Goal: Information Seeking & Learning: Learn about a topic

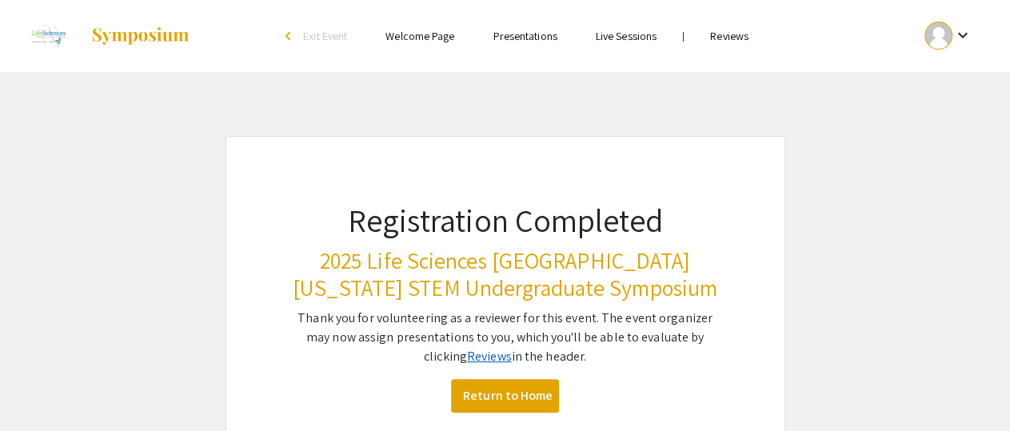
click at [467, 353] on link "Reviews" at bounding box center [489, 356] width 45 height 17
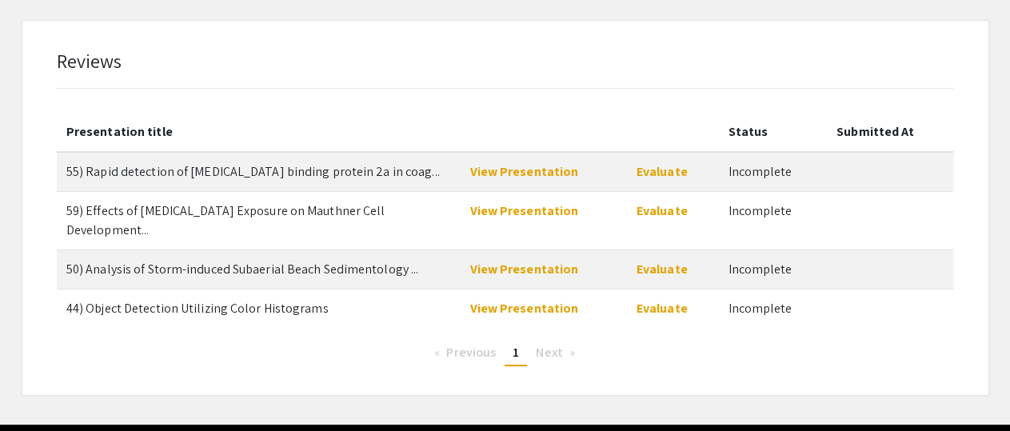
scroll to position [117, 0]
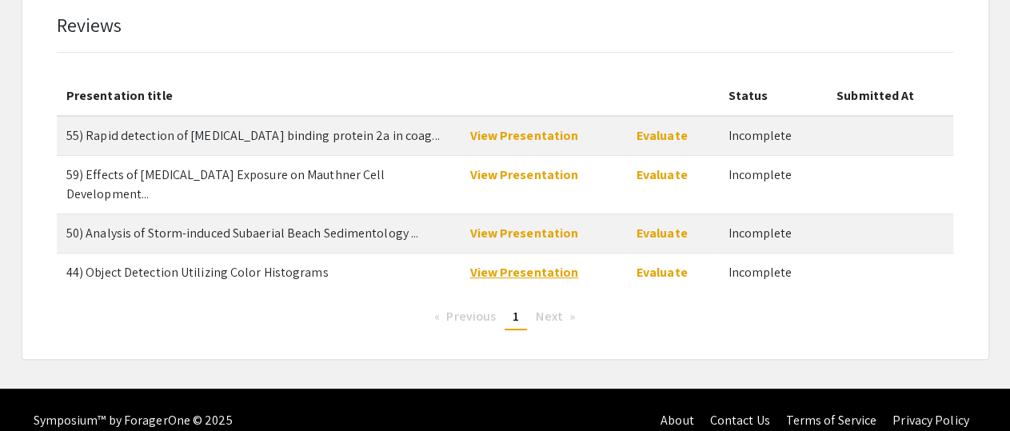
click at [503, 264] on link "View Presentation" at bounding box center [523, 272] width 109 height 17
click at [511, 225] on link "View Presentation" at bounding box center [523, 233] width 109 height 17
click at [496, 179] on link "View Presentation" at bounding box center [523, 174] width 109 height 17
click at [496, 141] on link "View Presentation" at bounding box center [523, 135] width 109 height 17
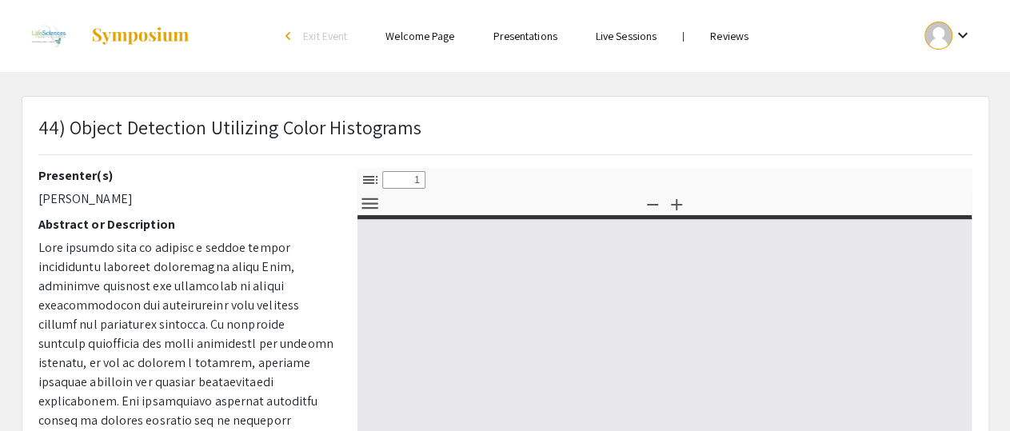
select select "custom"
type input "0"
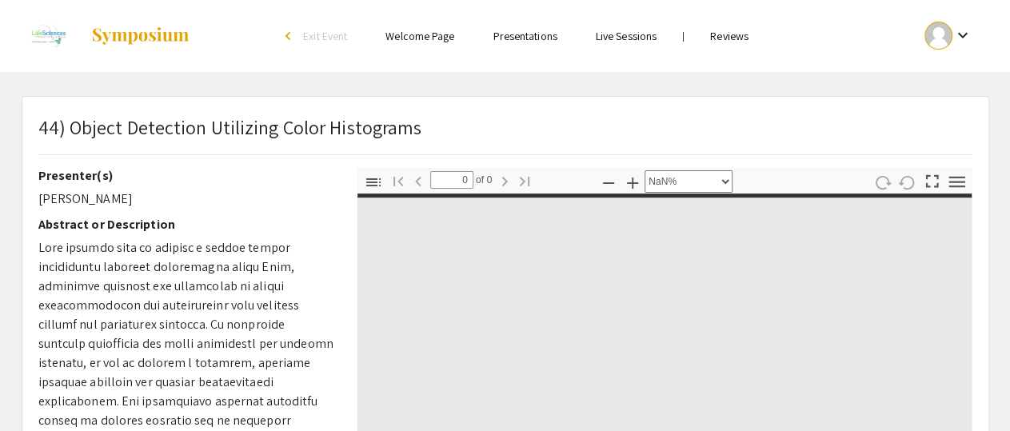
select select "auto"
type input "1"
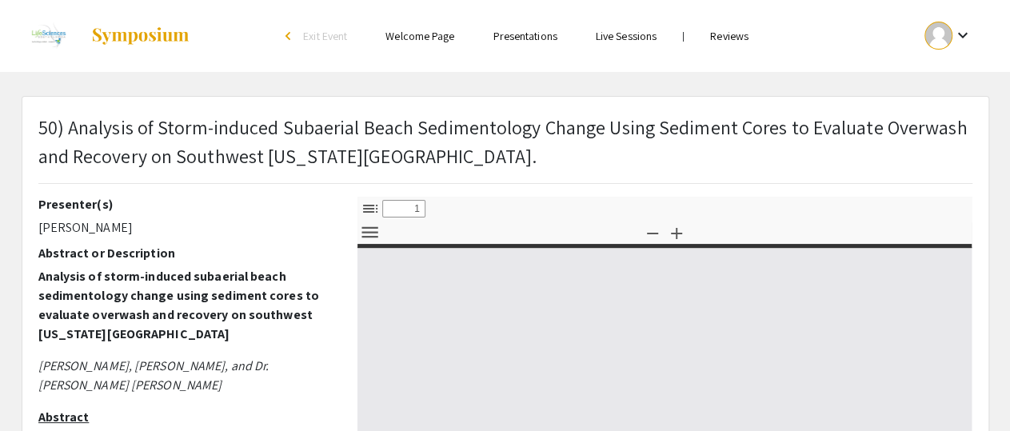
select select "custom"
type input "0"
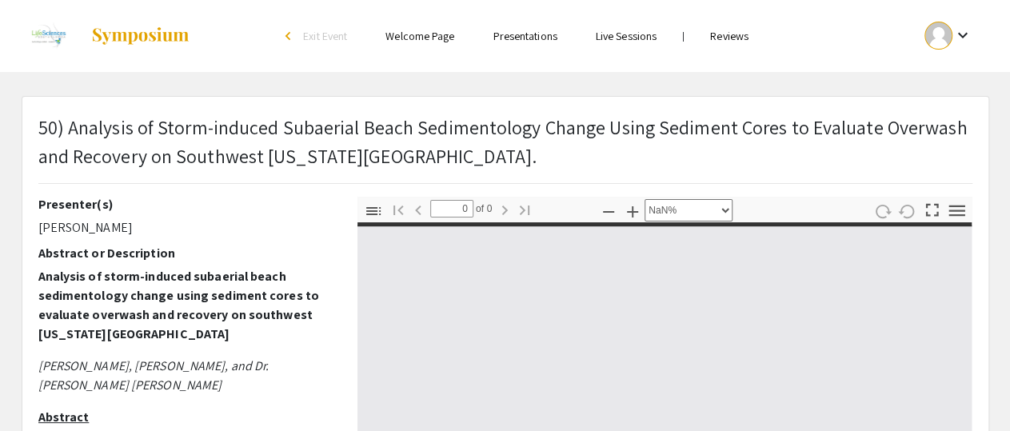
select select "auto"
type input "1"
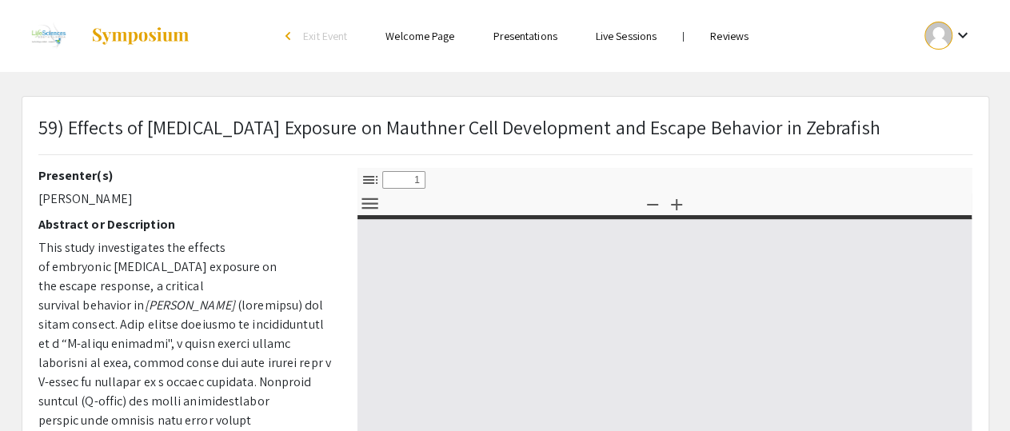
select select "custom"
type input "0"
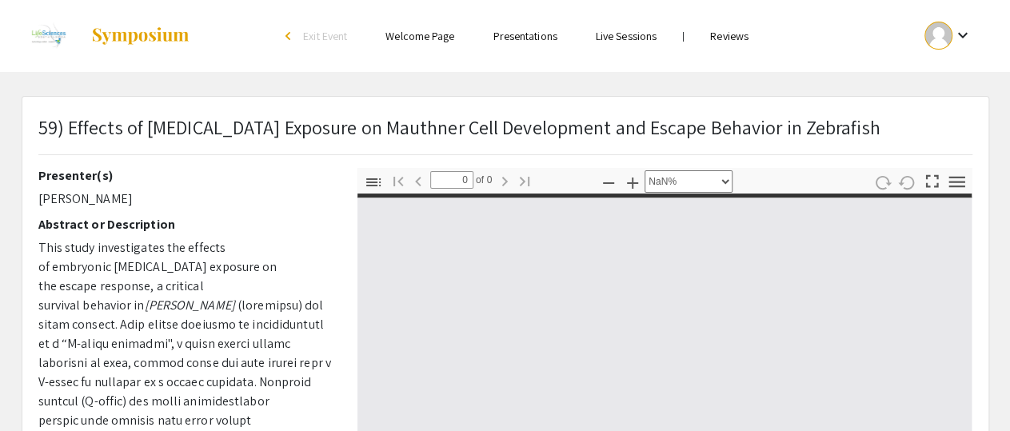
select select "auto"
type input "1"
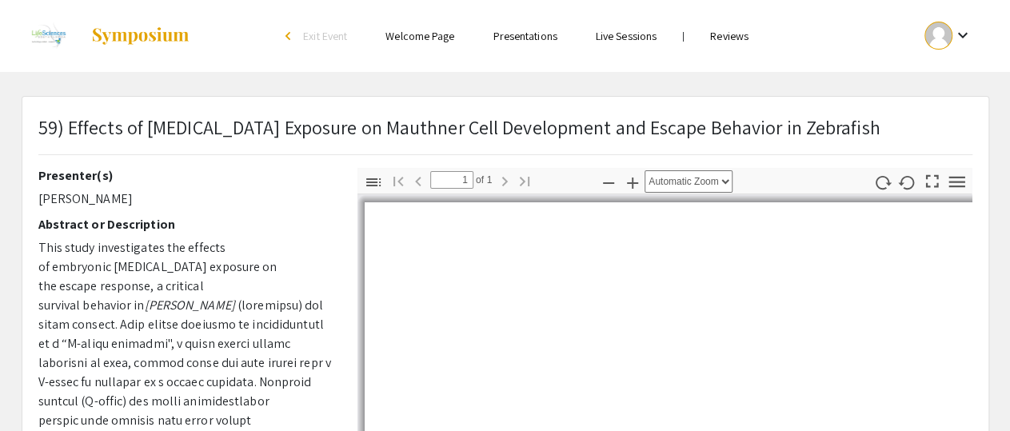
select select "auto"
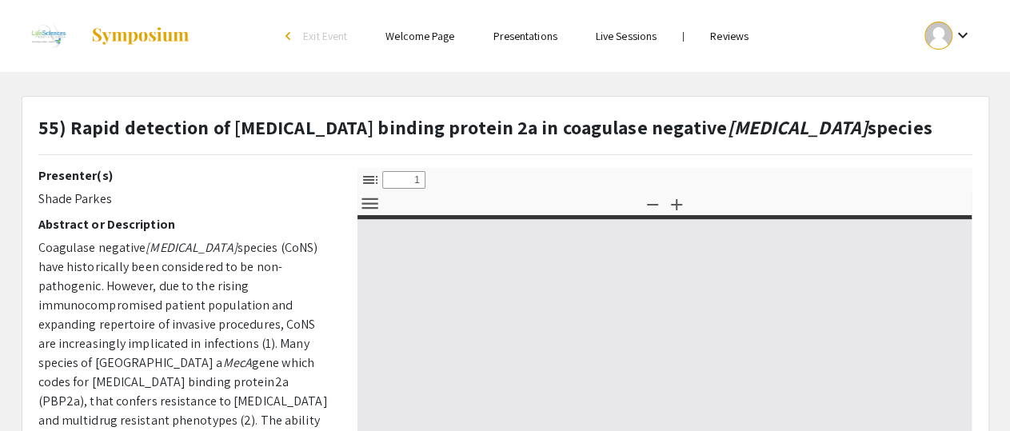
select select "custom"
type input "0"
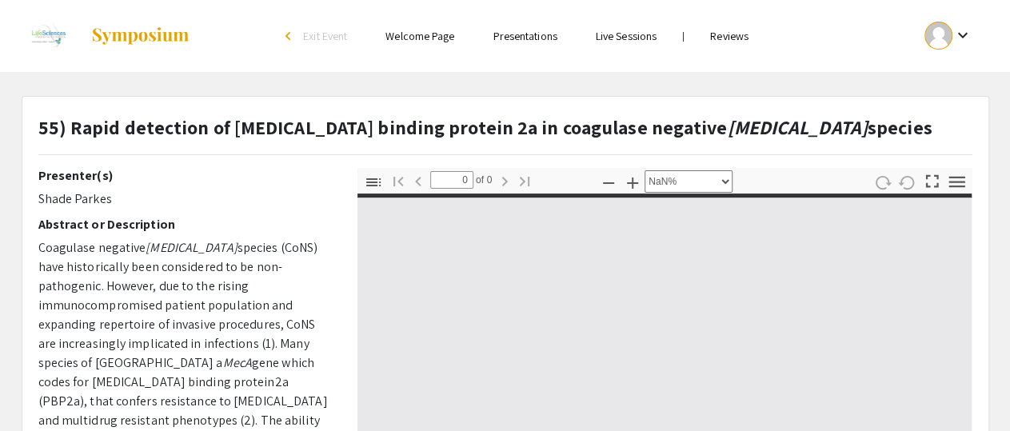
select select "auto"
type input "1"
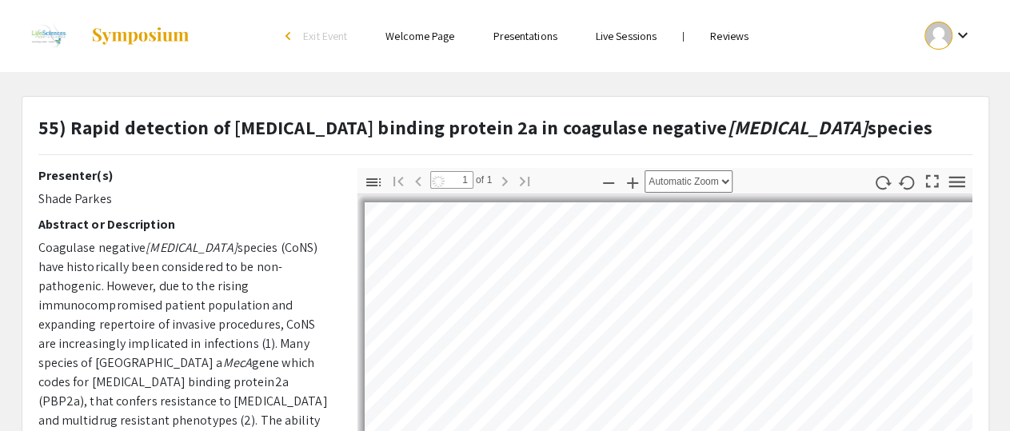
select select "auto"
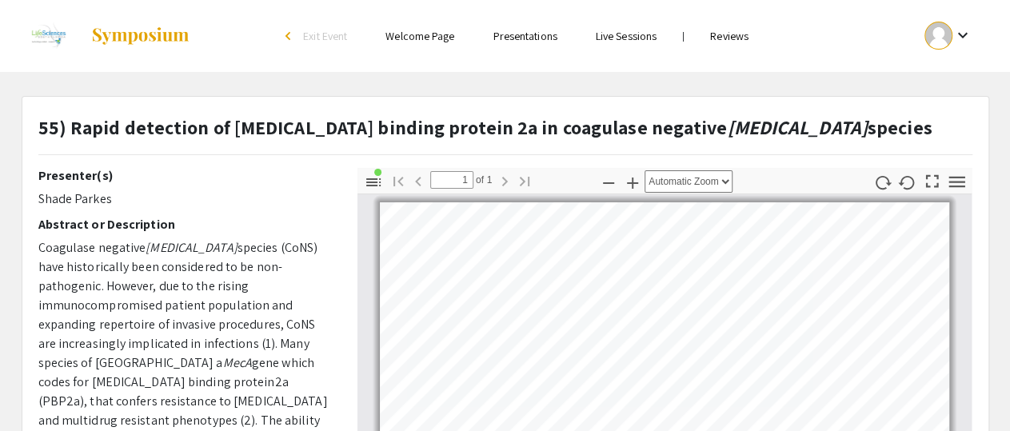
click at [727, 38] on link "Reviews" at bounding box center [729, 36] width 38 height 14
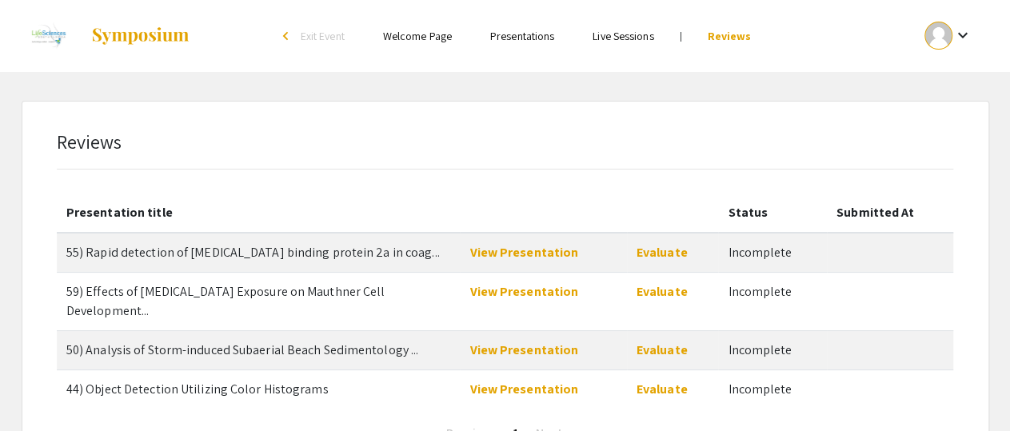
click at [300, 39] on li "arrow_back_ios Exit Event" at bounding box center [318, 35] width 92 height 19
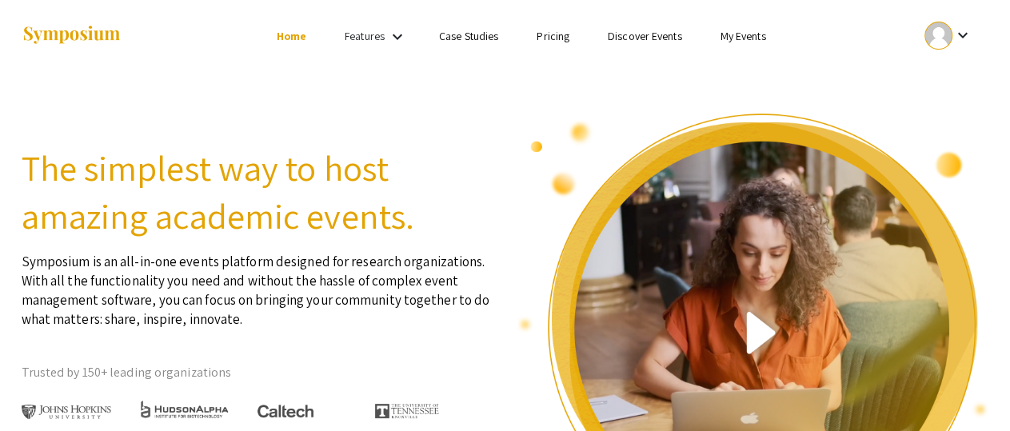
click at [942, 38] on div at bounding box center [938, 36] width 28 height 28
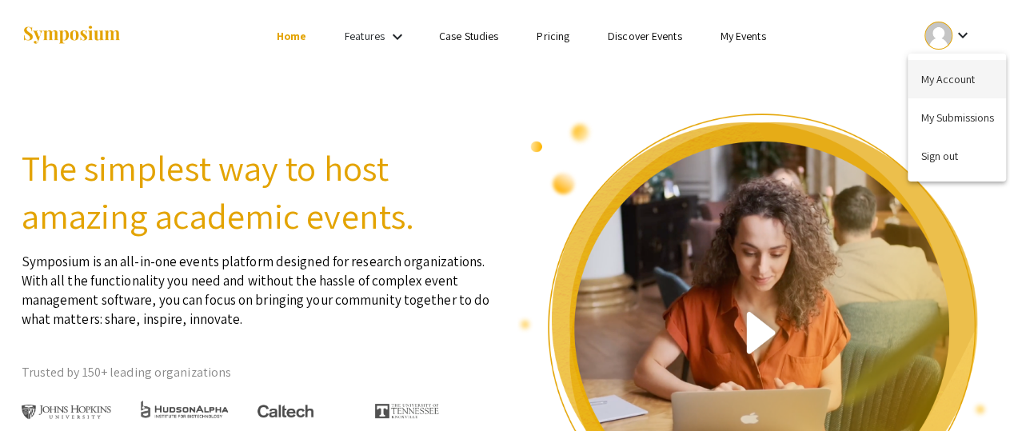
click at [952, 82] on button "My Account" at bounding box center [956, 79] width 98 height 38
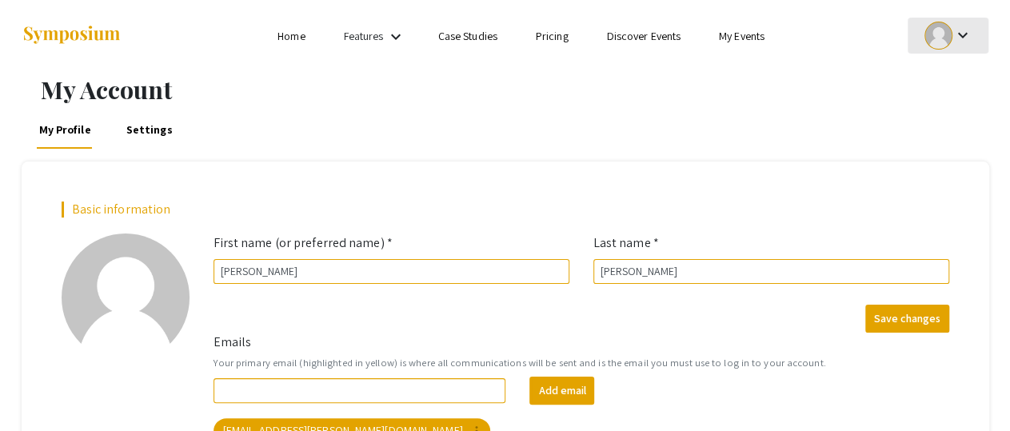
click at [935, 38] on div at bounding box center [938, 36] width 28 height 28
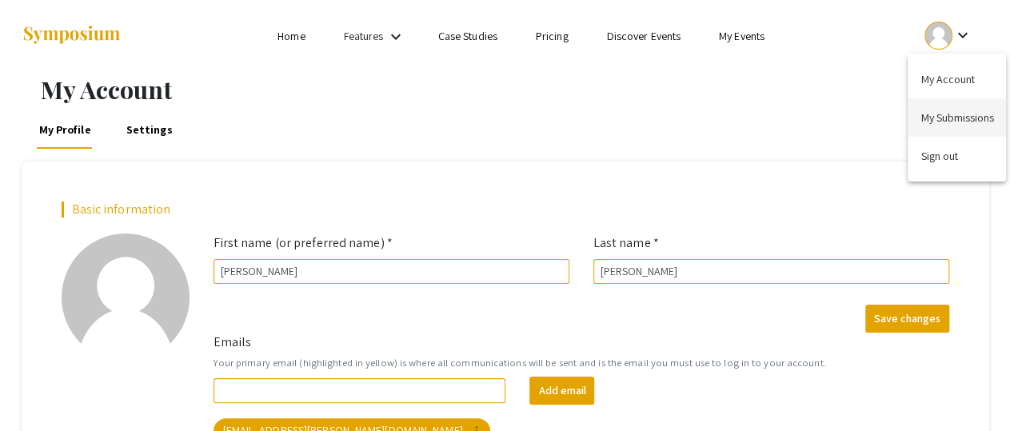
click at [966, 117] on button "My Submissions" at bounding box center [956, 117] width 98 height 38
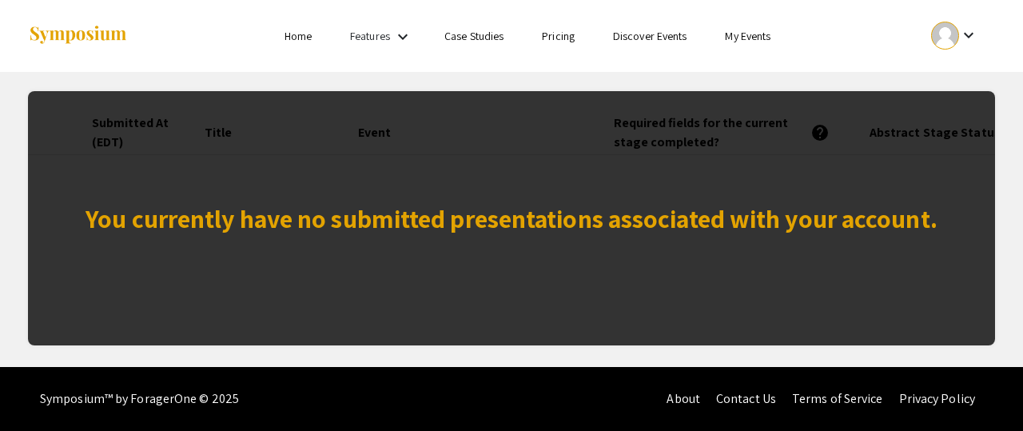
click at [298, 42] on link "Home" at bounding box center [298, 36] width 27 height 14
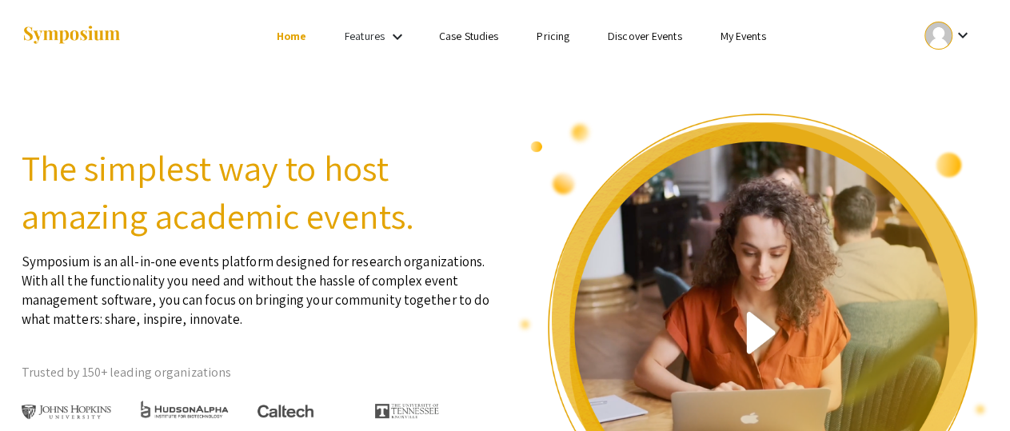
click at [620, 39] on link "Discover Events" at bounding box center [645, 36] width 74 height 14
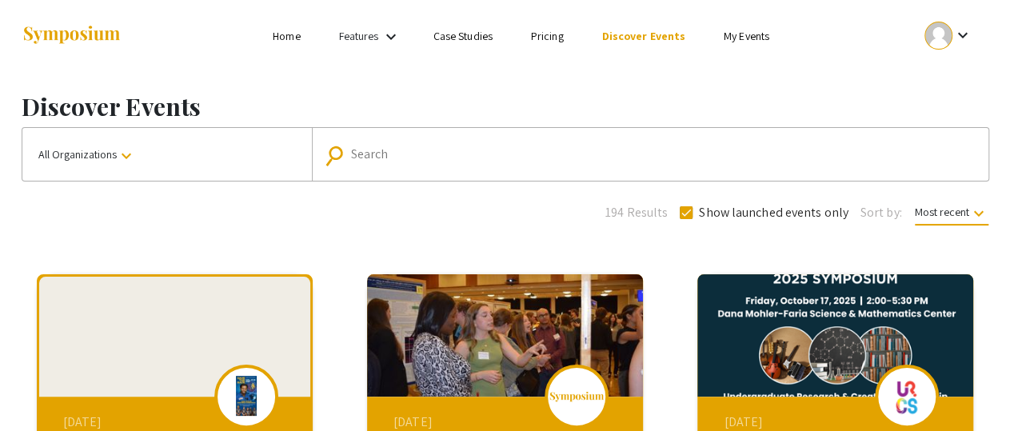
click at [471, 39] on link "Case Studies" at bounding box center [462, 36] width 59 height 14
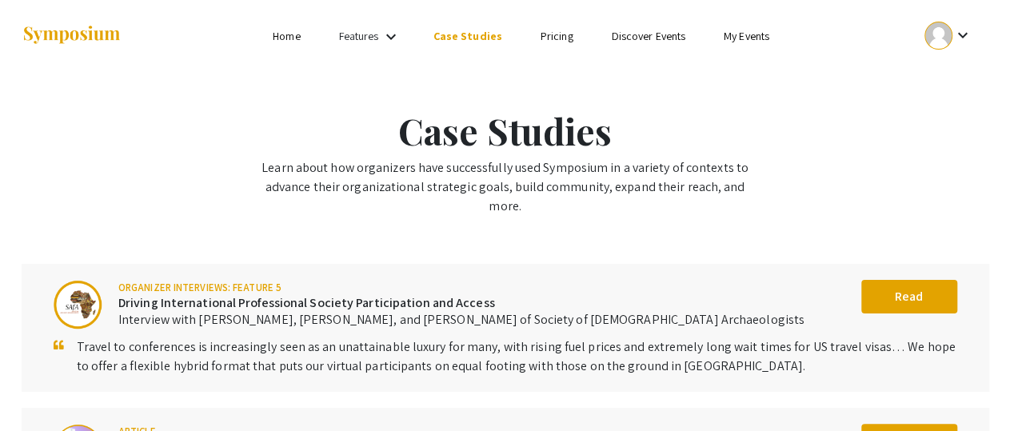
click at [362, 34] on link "Features" at bounding box center [359, 36] width 40 height 14
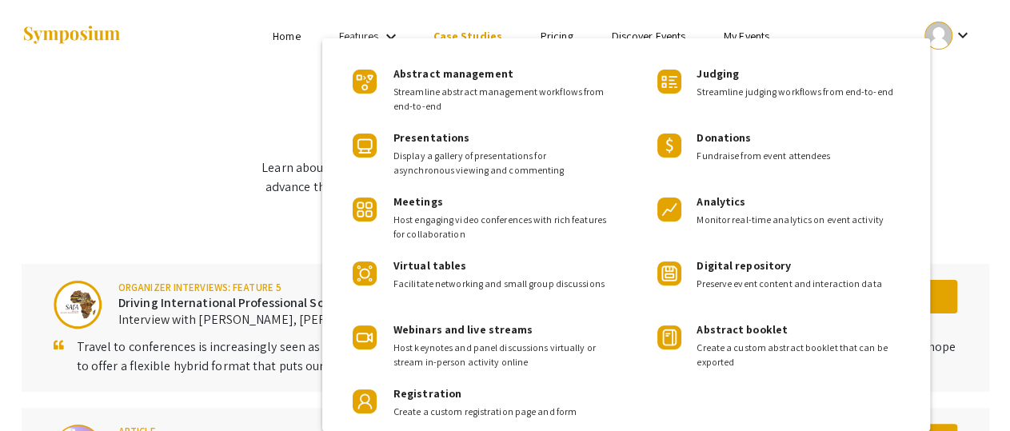
click at [966, 99] on div at bounding box center [505, 215] width 1010 height 431
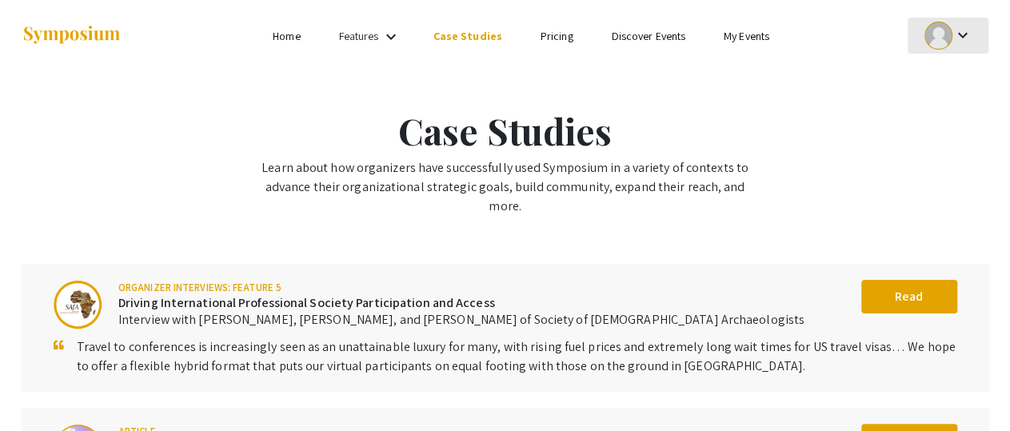
click at [966, 34] on mat-icon "keyboard_arrow_down" at bounding box center [961, 35] width 19 height 19
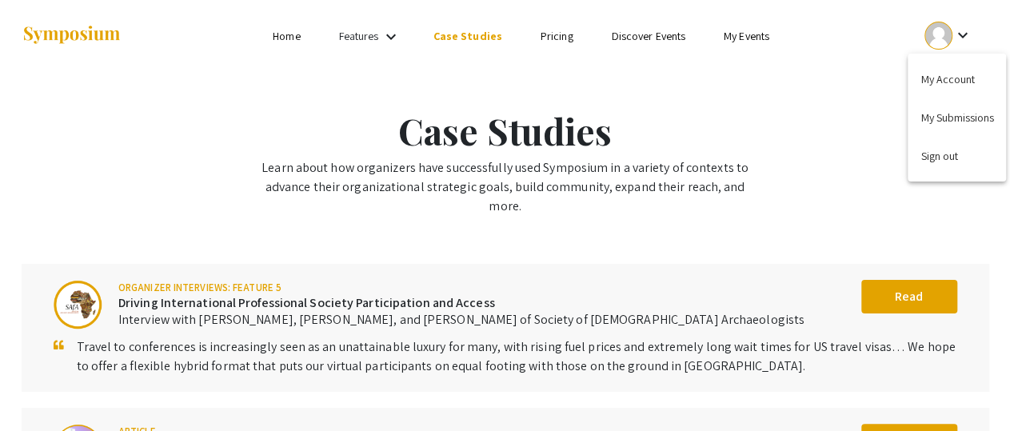
click at [309, 49] on div at bounding box center [505, 215] width 1010 height 431
click at [293, 40] on link "Home" at bounding box center [286, 36] width 27 height 14
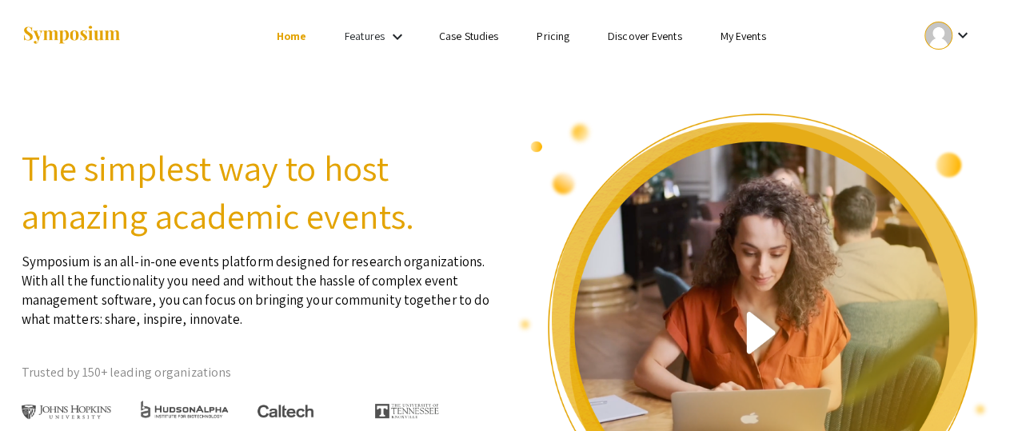
click at [962, 39] on mat-icon "keyboard_arrow_down" at bounding box center [961, 35] width 19 height 19
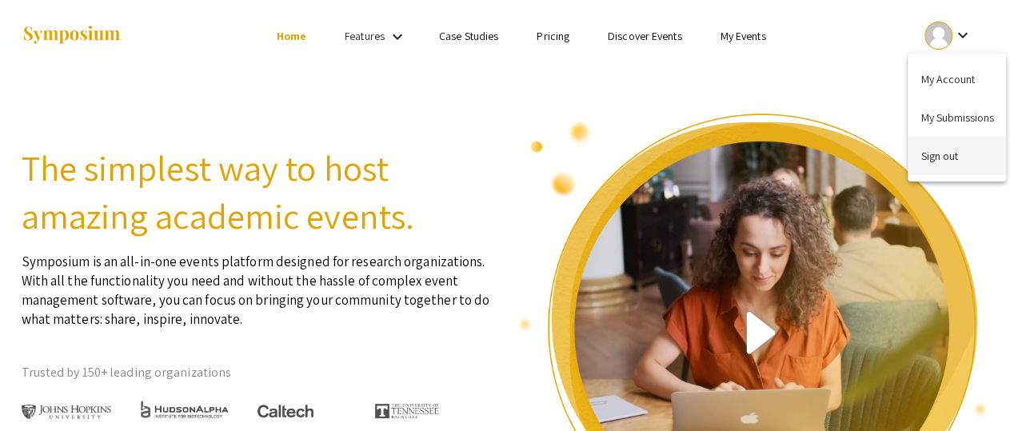
click at [942, 145] on button "Sign out" at bounding box center [956, 156] width 98 height 38
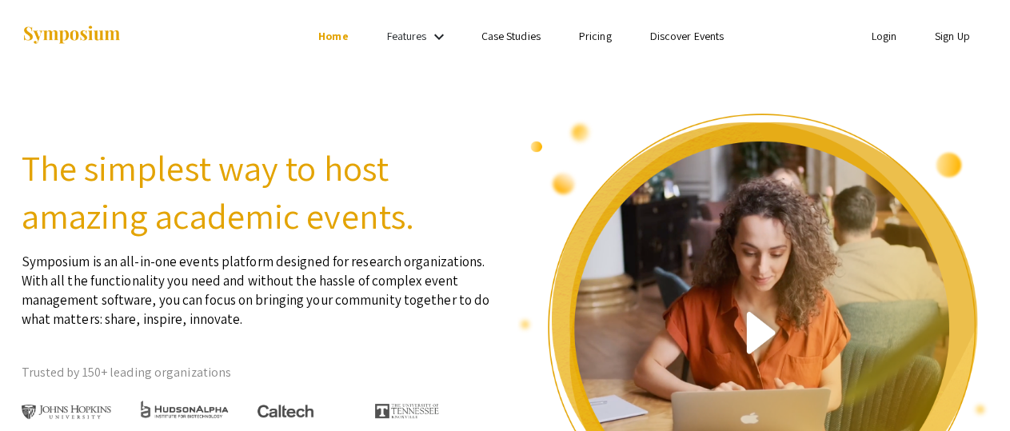
click at [877, 45] on li "Login" at bounding box center [883, 35] width 64 height 19
click at [879, 39] on link "Login" at bounding box center [884, 36] width 26 height 14
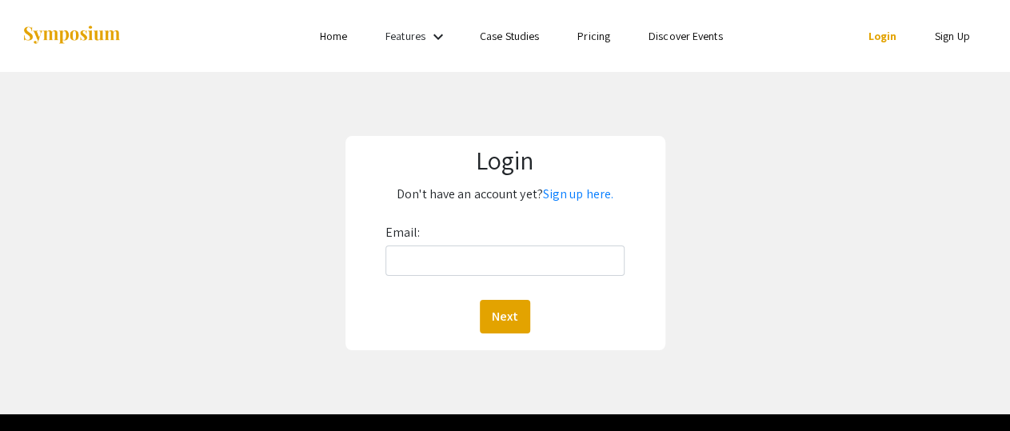
click at [418, 244] on label "Email:" at bounding box center [402, 233] width 35 height 26
click at [418, 245] on input "Email:" at bounding box center [505, 260] width 240 height 30
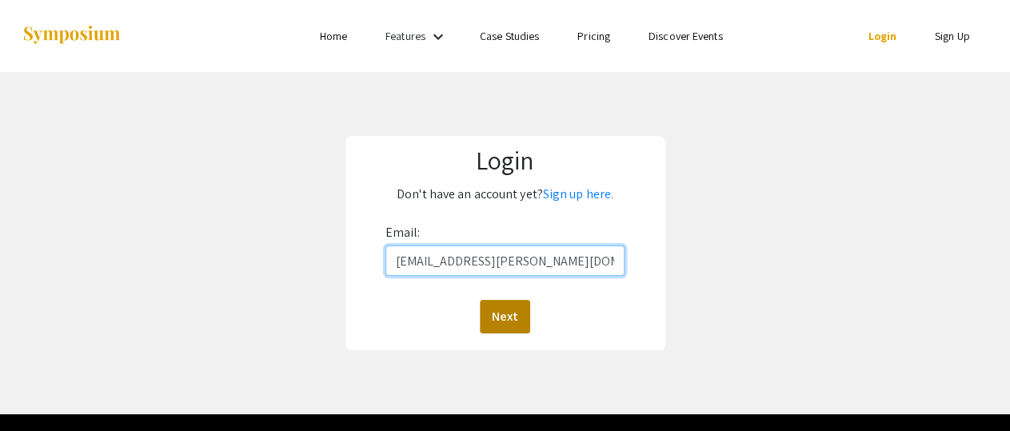
type input "sbingham@barry.edu"
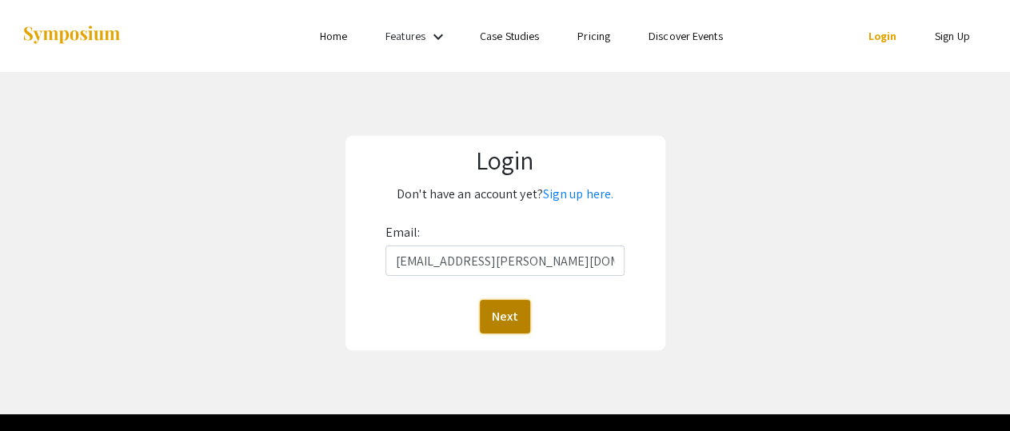
click at [498, 317] on button "Next" at bounding box center [505, 317] width 50 height 34
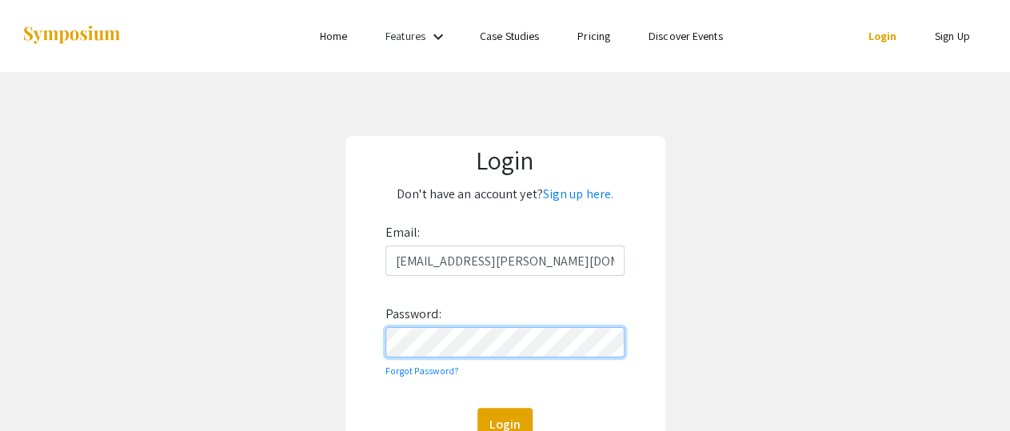
click at [477, 408] on button "Login" at bounding box center [504, 425] width 55 height 34
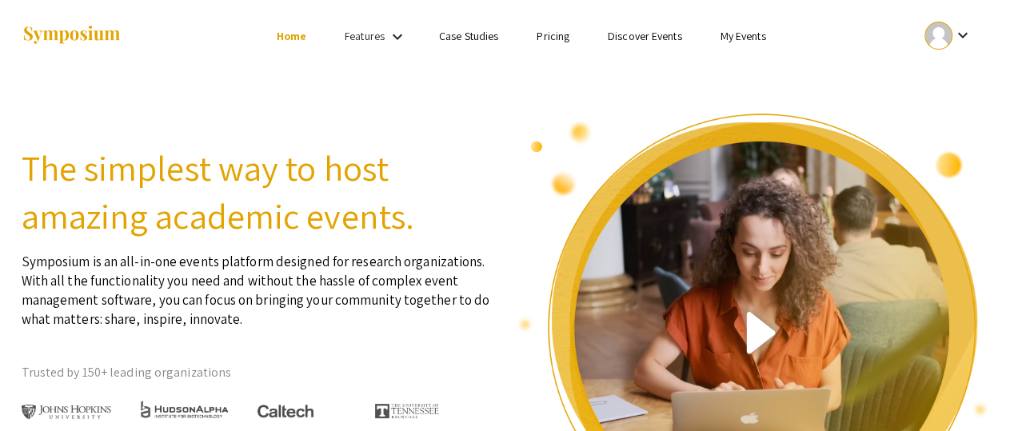
click at [40, 34] on img at bounding box center [72, 36] width 100 height 22
click at [957, 30] on mat-icon "keyboard_arrow_down" at bounding box center [961, 35] width 19 height 19
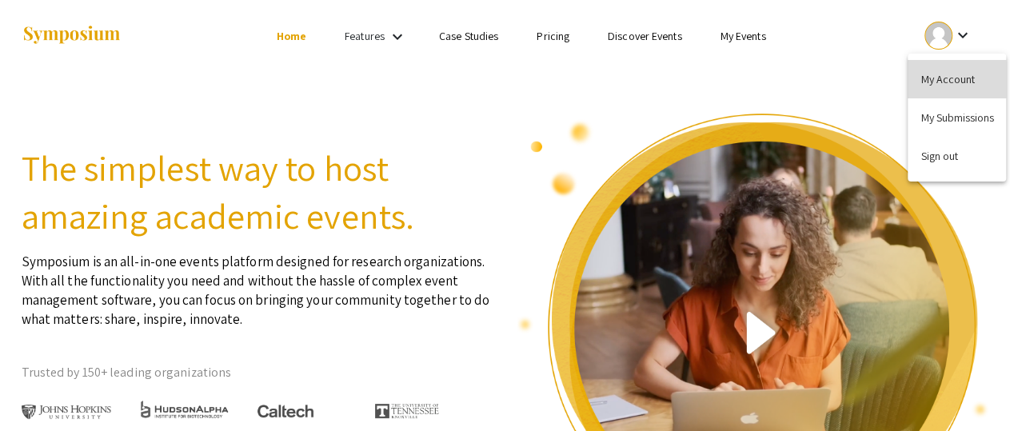
click at [948, 82] on button "My Account" at bounding box center [956, 79] width 98 height 38
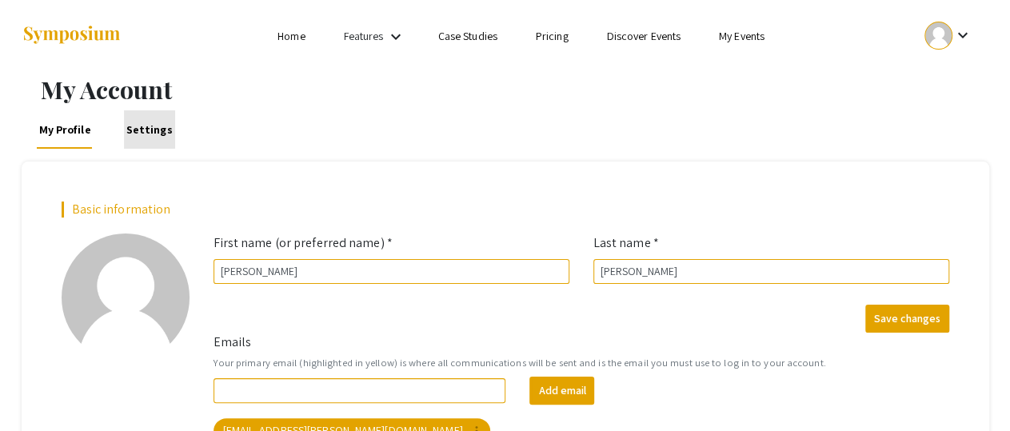
click at [159, 126] on link "Settings" at bounding box center [149, 129] width 51 height 38
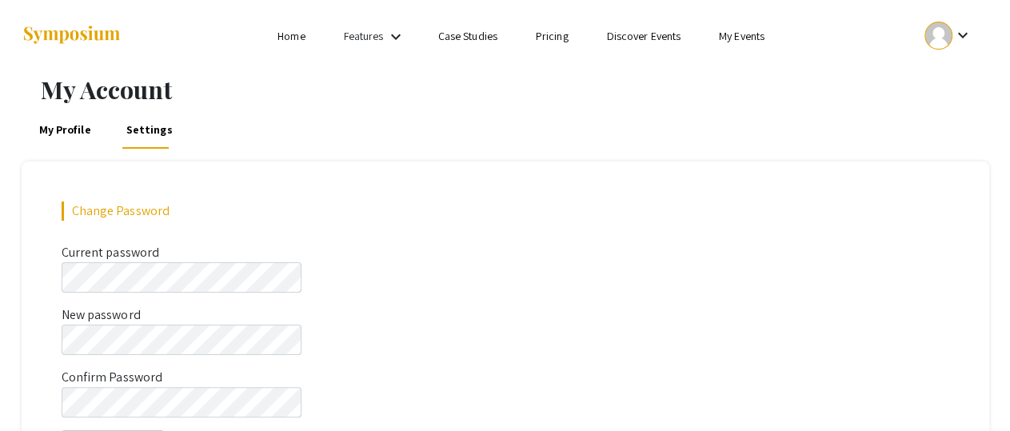
click at [285, 38] on link "Home" at bounding box center [290, 36] width 27 height 14
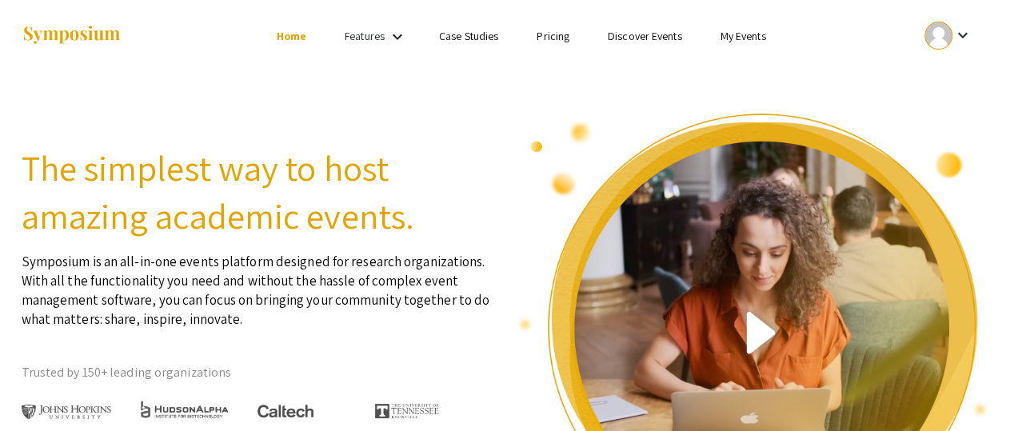
click at [66, 31] on img at bounding box center [72, 36] width 100 height 22
click at [726, 34] on link "My Events" at bounding box center [742, 36] width 46 height 14
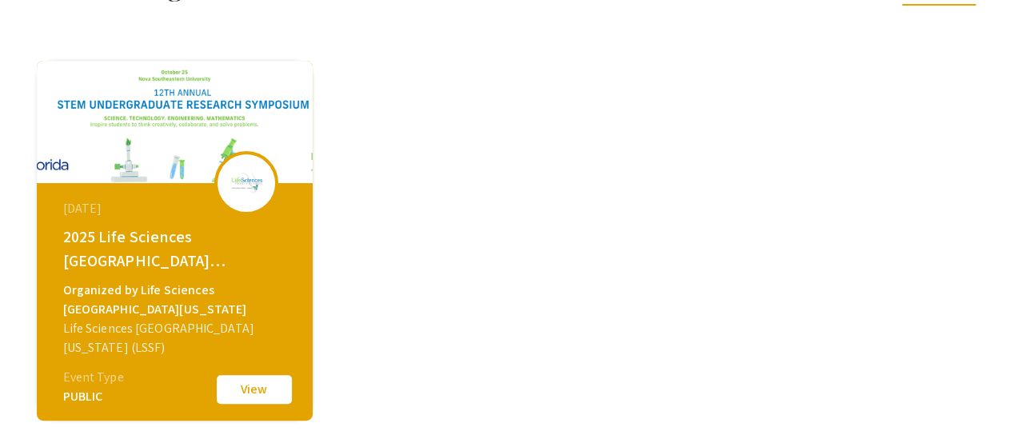
scroll to position [248, 0]
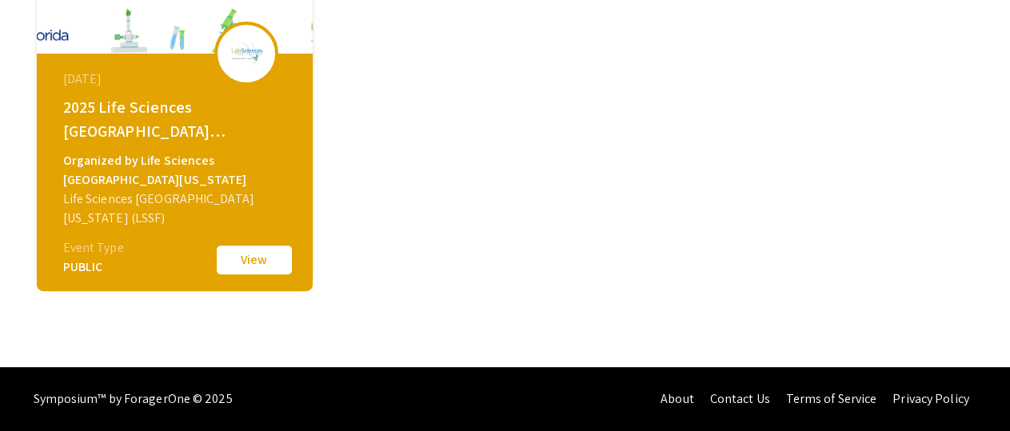
click at [244, 251] on button "View" at bounding box center [254, 260] width 80 height 34
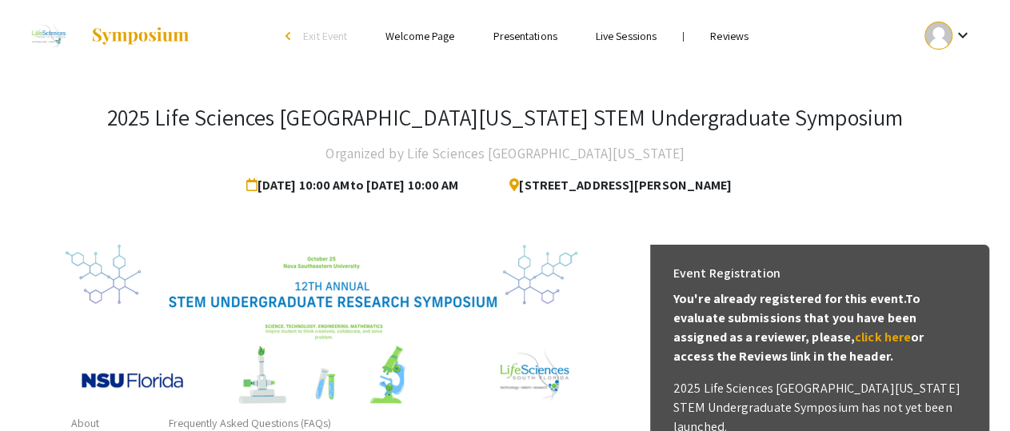
click at [715, 38] on link "Reviews" at bounding box center [729, 36] width 38 height 14
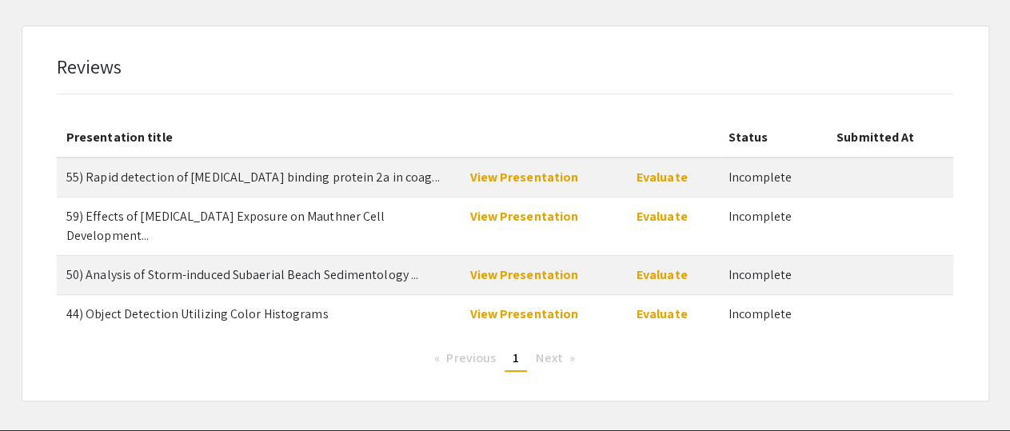
scroll to position [117, 0]
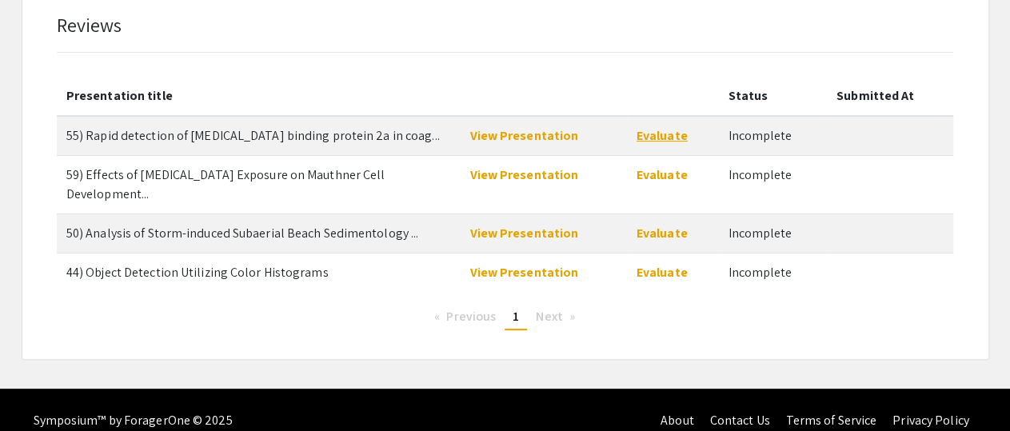
click at [663, 134] on link "Evaluate" at bounding box center [661, 135] width 51 height 17
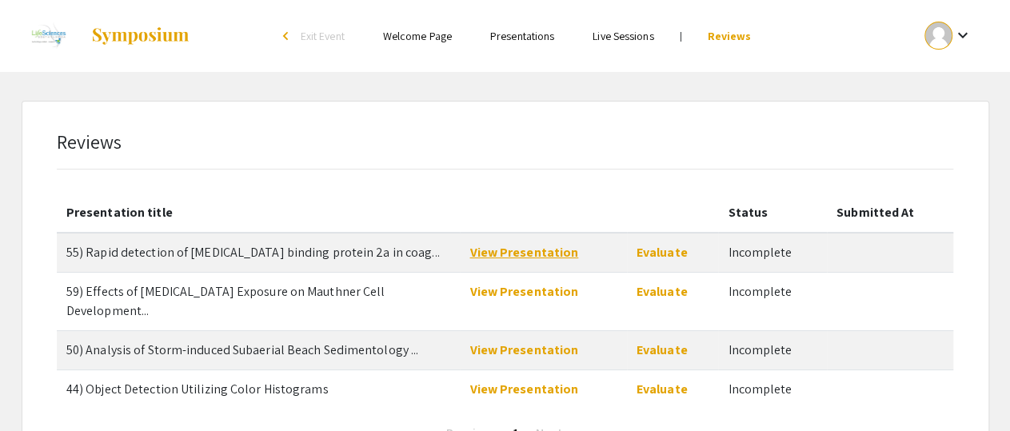
click at [523, 252] on link "View Presentation" at bounding box center [523, 252] width 109 height 17
click at [488, 297] on link "View Presentation" at bounding box center [523, 291] width 109 height 17
click at [543, 341] on link "View Presentation" at bounding box center [523, 349] width 109 height 17
click at [496, 381] on link "View Presentation" at bounding box center [523, 389] width 109 height 17
click at [488, 255] on link "View Presentation" at bounding box center [523, 252] width 109 height 17
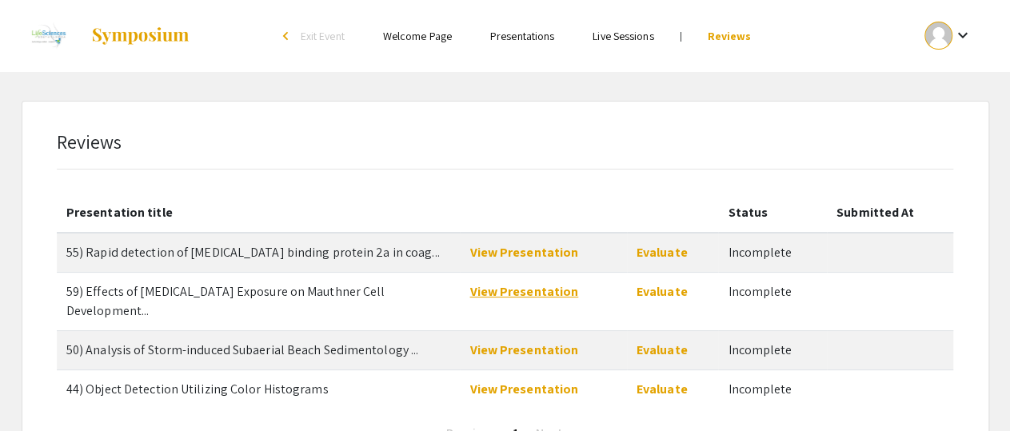
click at [489, 295] on link "View Presentation" at bounding box center [523, 291] width 109 height 17
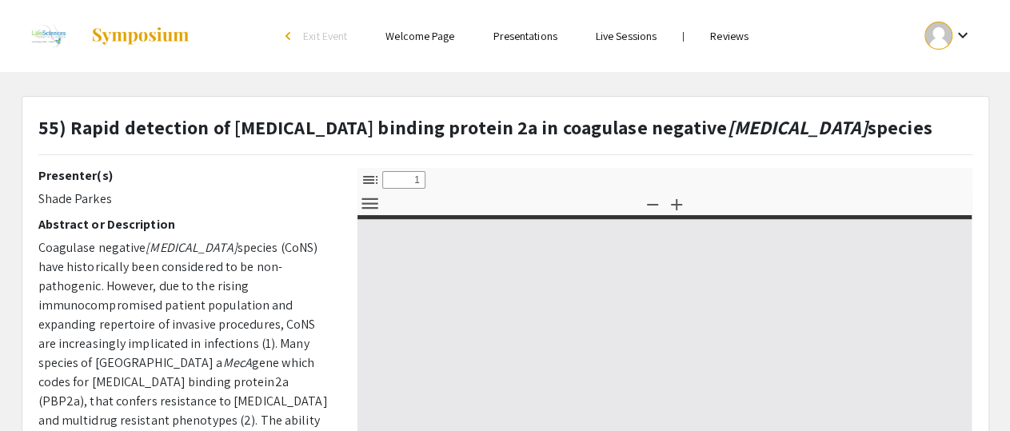
select select "custom"
type input "0"
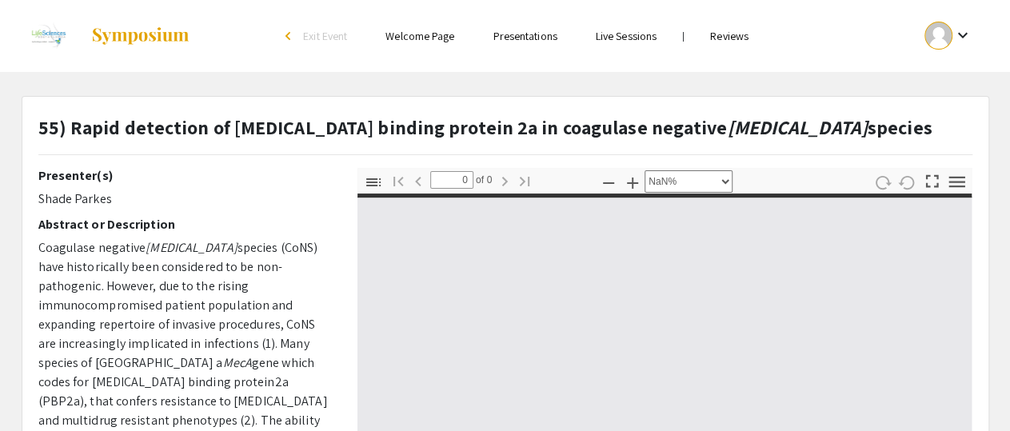
select select "auto"
type input "1"
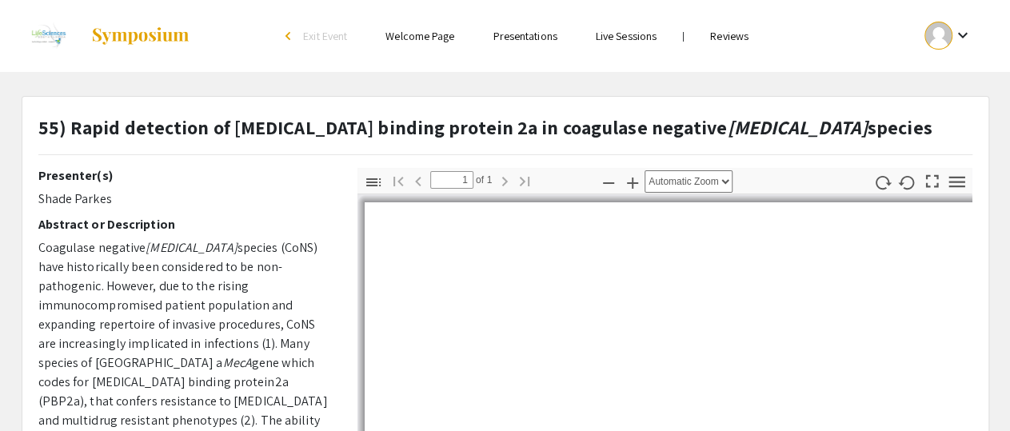
select select "auto"
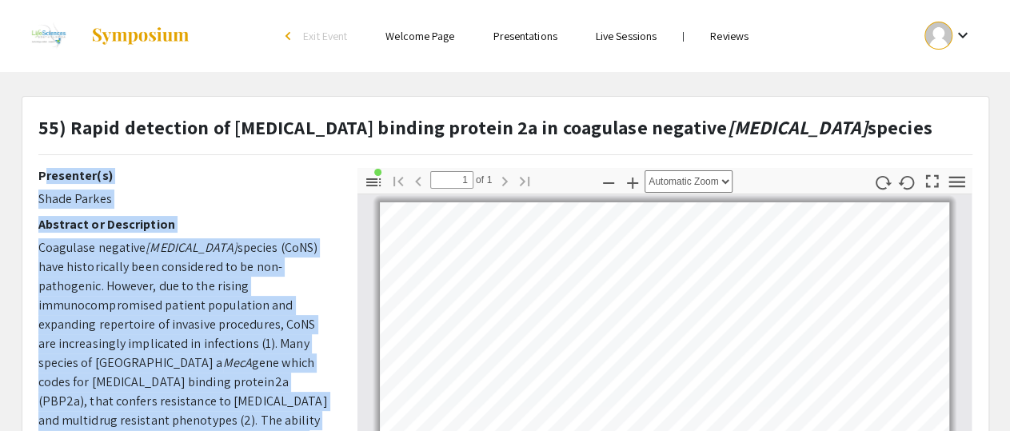
drag, startPoint x: 125, startPoint y: 213, endPoint x: 30, endPoint y: 176, distance: 101.5
copy div "Presenter(s) Shade Parkes Abstract or Description Coagulase negative [MEDICAL_D…"
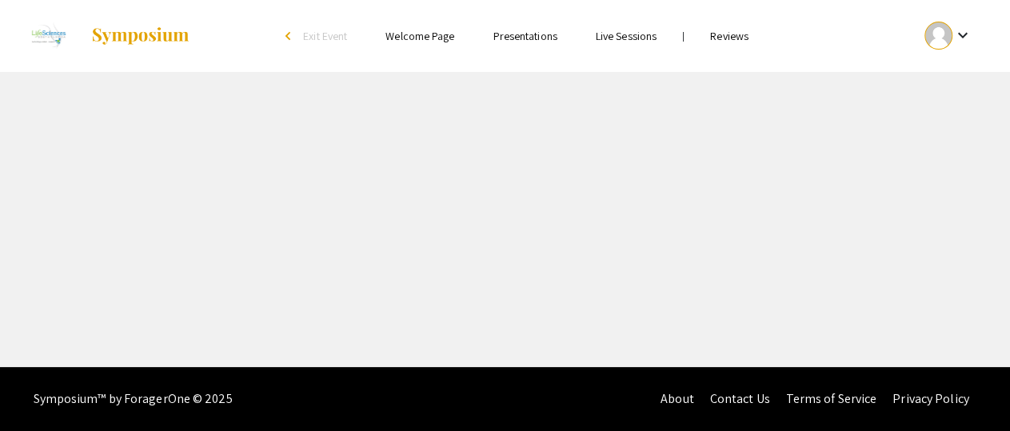
select select "custom"
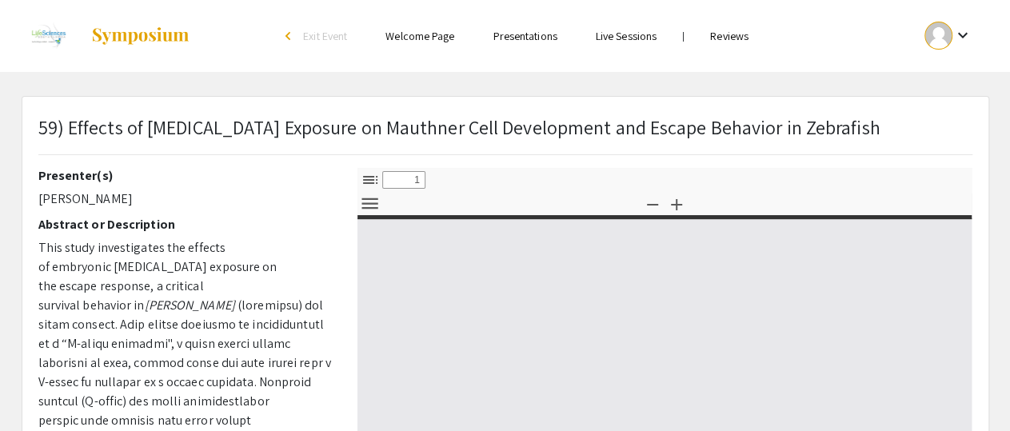
type input "0"
select select "custom"
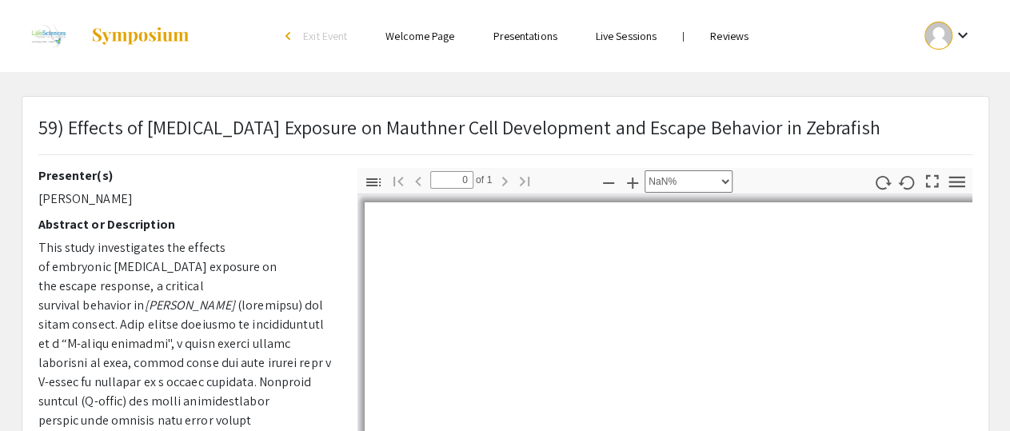
type input "1"
select select "auto"
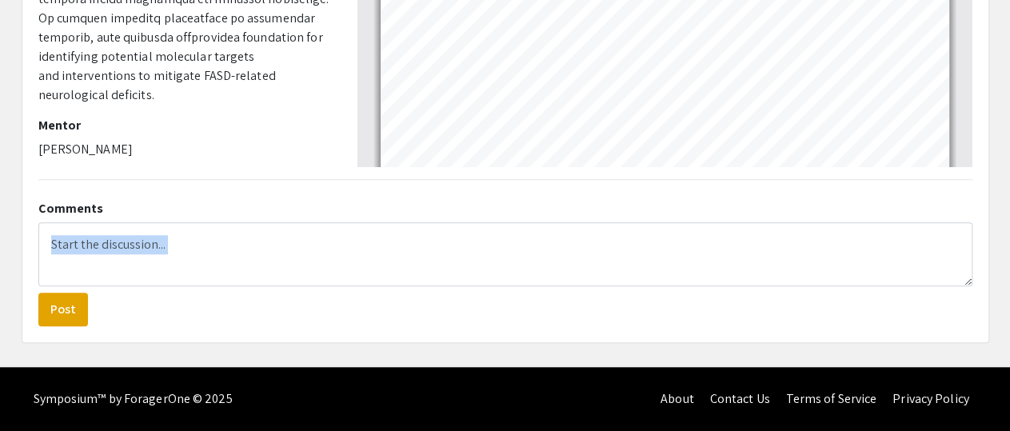
scroll to position [572, 0]
drag, startPoint x: 39, startPoint y: 173, endPoint x: 186, endPoint y: 129, distance: 153.5
copy div "Presenter(s) Bianca Delgado Ward Abstract or Description This study investigate…"
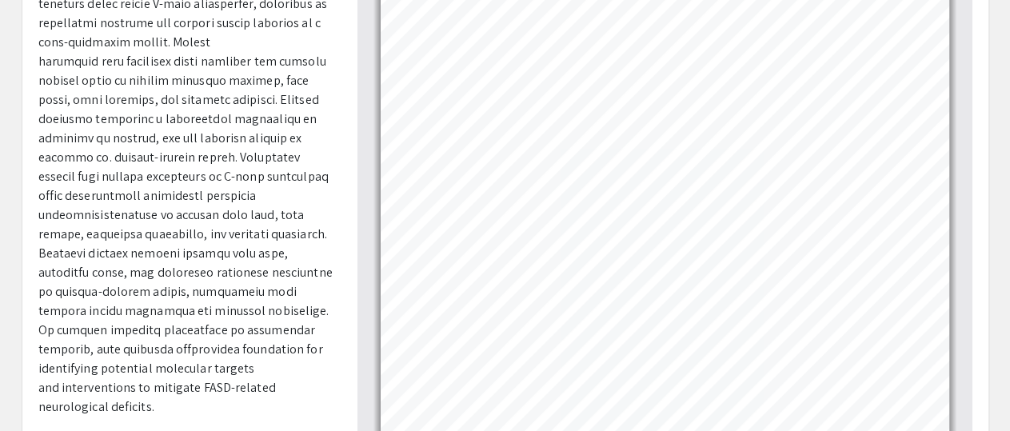
scroll to position [0, 0]
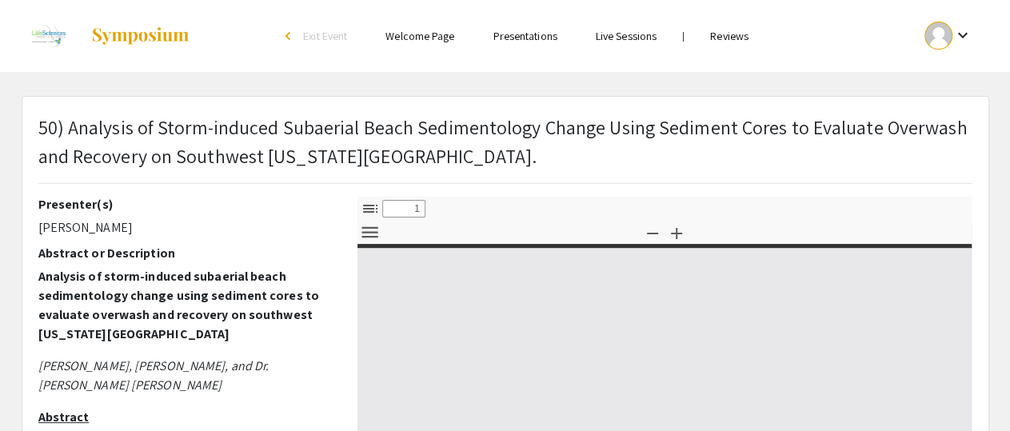
select select "custom"
type input "0"
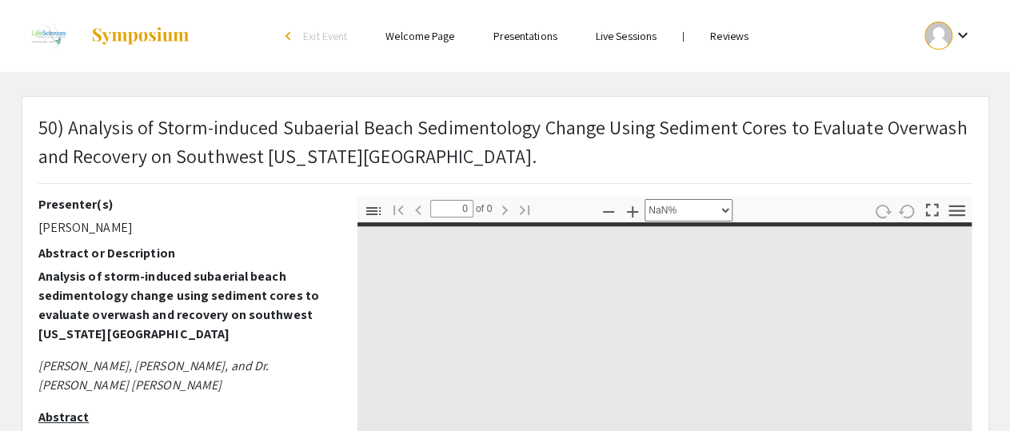
select select "auto"
type input "1"
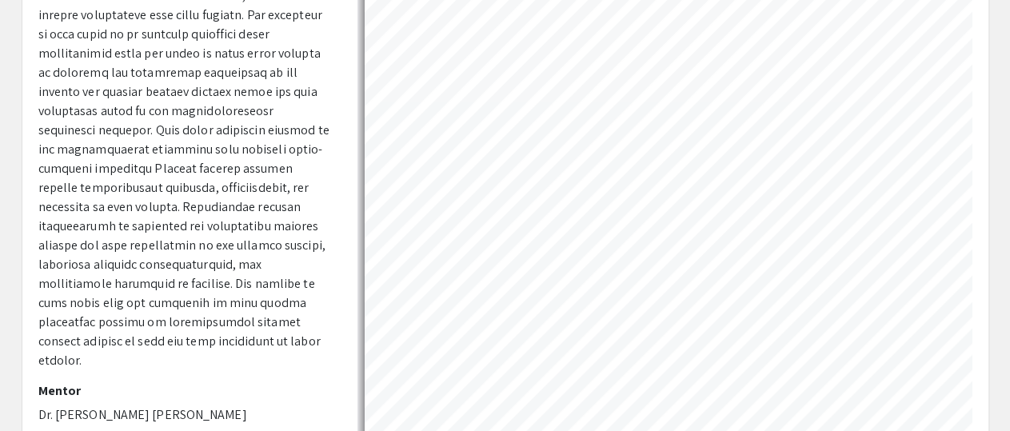
scroll to position [353, 0]
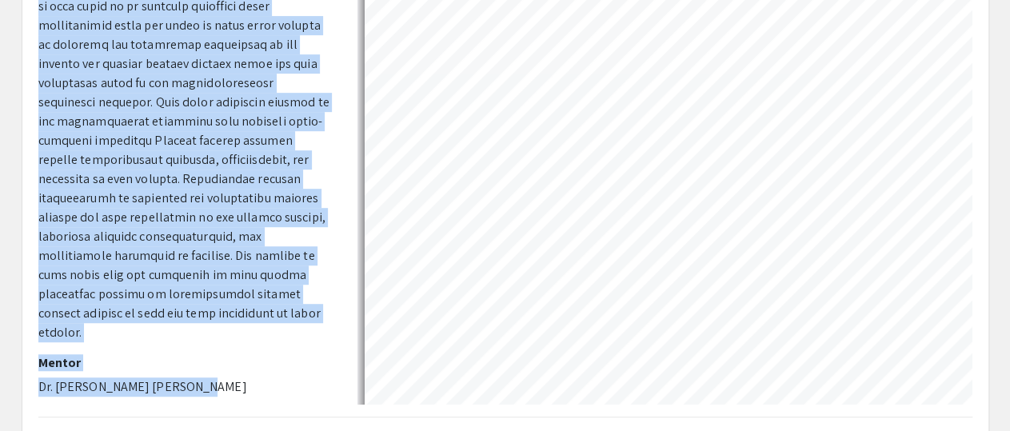
select select "auto"
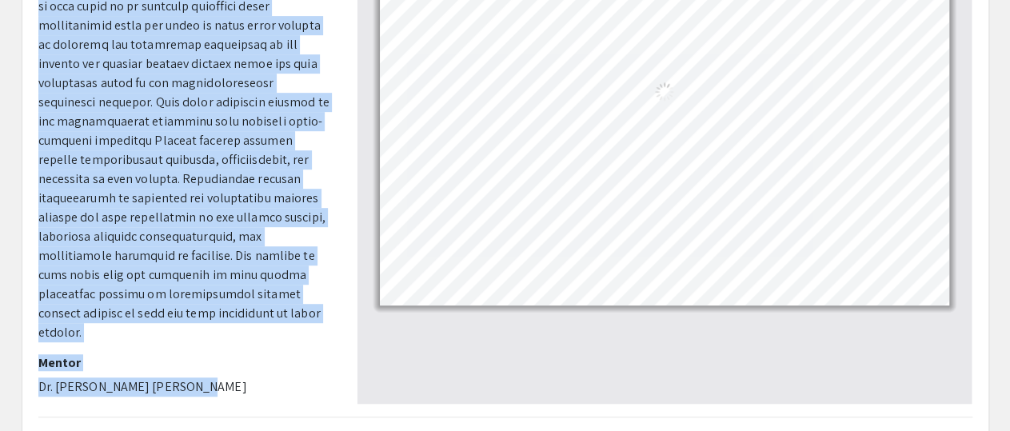
drag, startPoint x: 40, startPoint y: 202, endPoint x: 179, endPoint y: 392, distance: 235.0
click at [179, 392] on div "Presenter(s) Alondra Calderon Abstract or Description Analysis of storm-induced…" at bounding box center [185, 124] width 295 height 560
copy div "Presenter(s) Alondra Calderon Abstract or Description Analysis of storm-induced…"
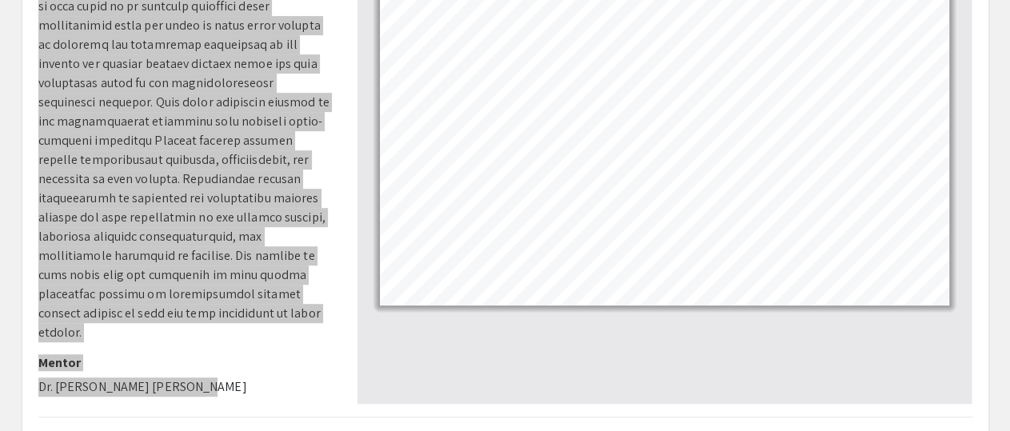
scroll to position [0, 0]
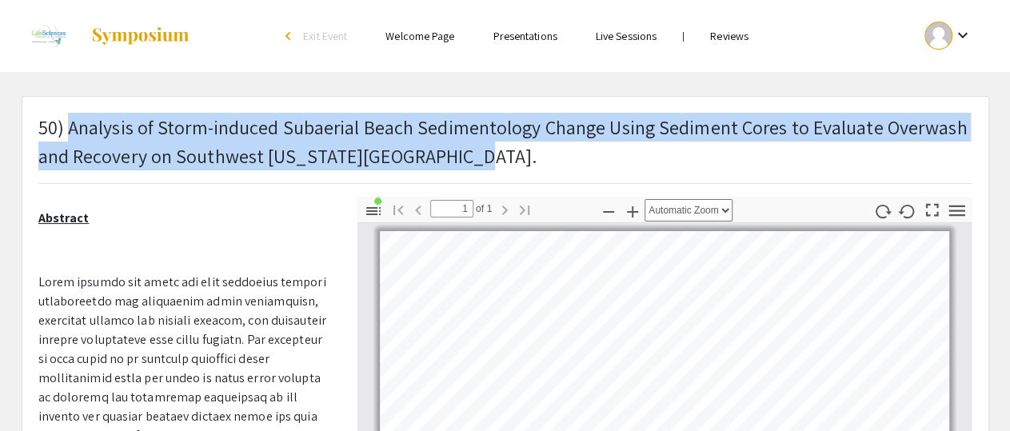
drag, startPoint x: 437, startPoint y: 161, endPoint x: 70, endPoint y: 128, distance: 369.3
click at [70, 128] on p "50) Analysis of Storm-induced Subaerial Beach Sedimentology Change Using Sedime…" at bounding box center [505, 142] width 934 height 58
copy p "Analysis of Storm-induced Subaerial Beach Sedimentology Change Using Sediment C…"
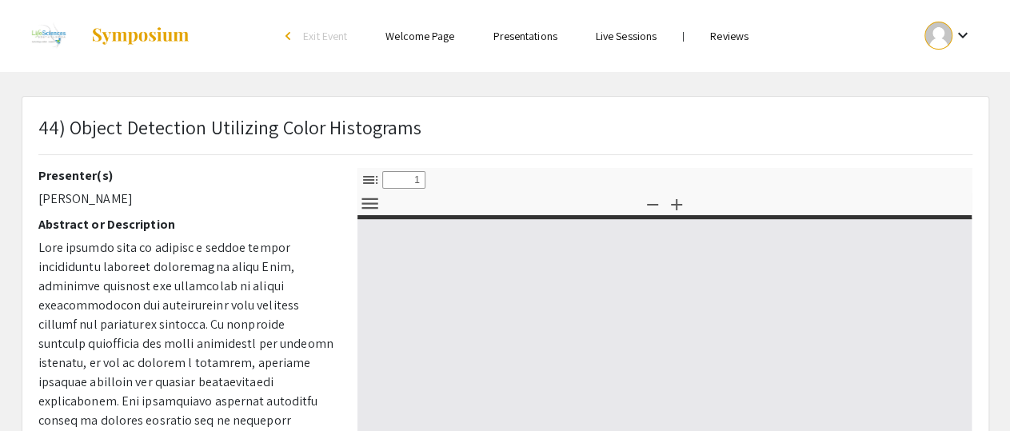
select select "custom"
type input "0"
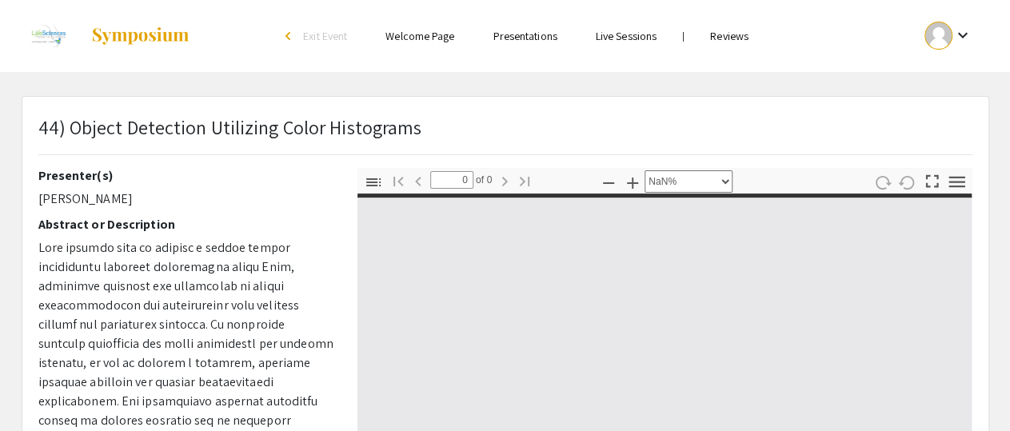
select select "auto"
type input "1"
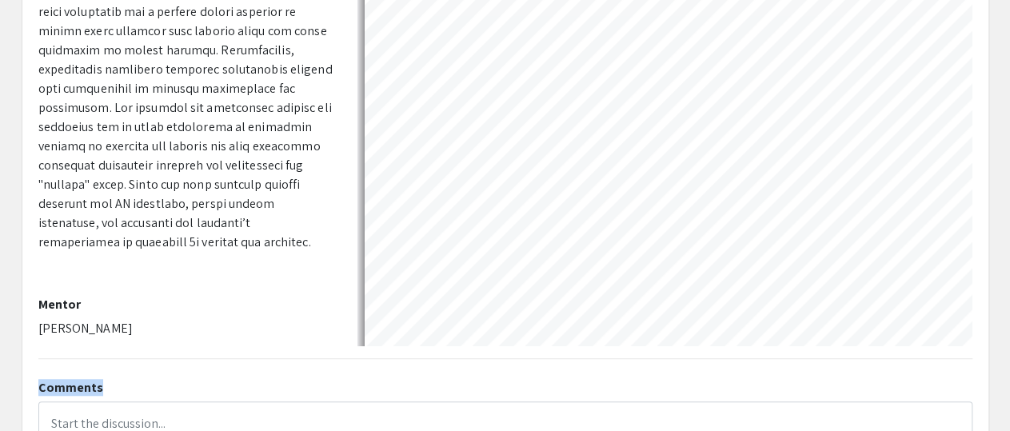
scroll to position [572, 0]
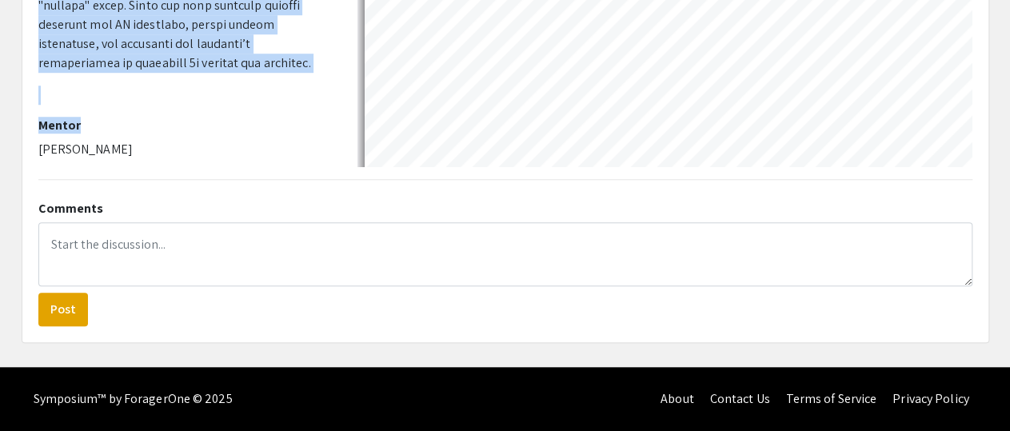
drag, startPoint x: 40, startPoint y: 173, endPoint x: 226, endPoint y: 124, distance: 192.5
copy div "Loremipsu(d) Sita Cons Adi Elitsedd ei Temporincid Utla etdolor magn al enimadm…"
select select "auto"
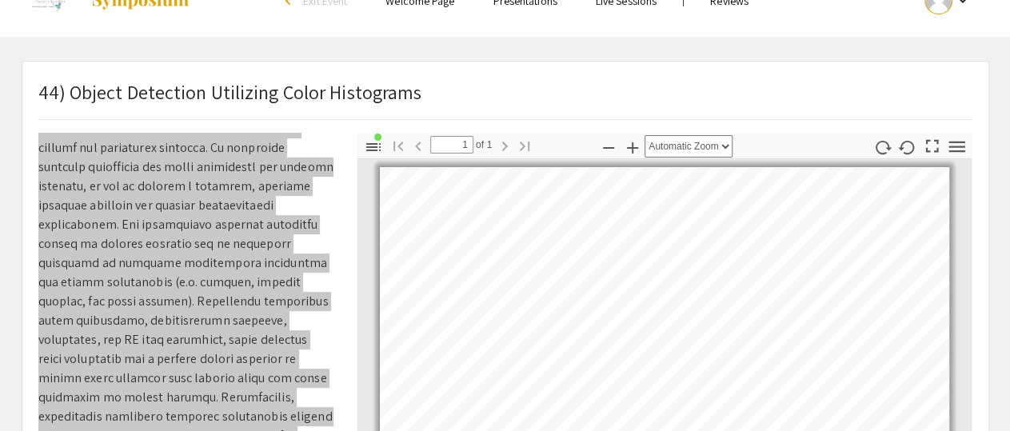
scroll to position [0, 0]
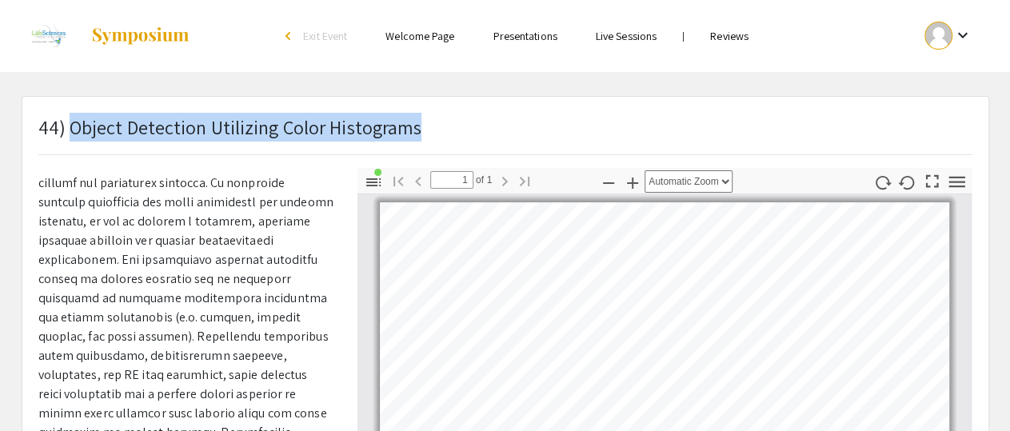
drag, startPoint x: 416, startPoint y: 127, endPoint x: 66, endPoint y: 126, distance: 350.1
click at [66, 126] on div "44) Object Detection Utilizing Color Histograms" at bounding box center [505, 140] width 958 height 55
copy div "Object Detection Utilizing Color Histograms"
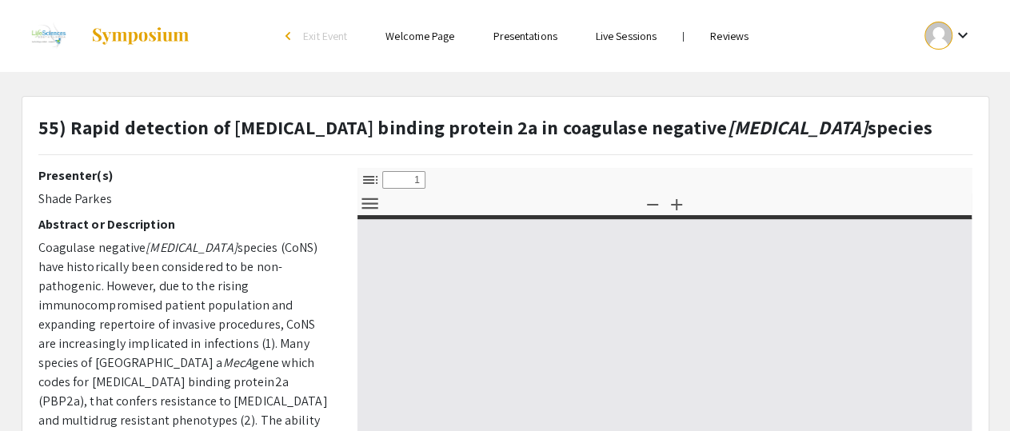
select select "custom"
type input "0"
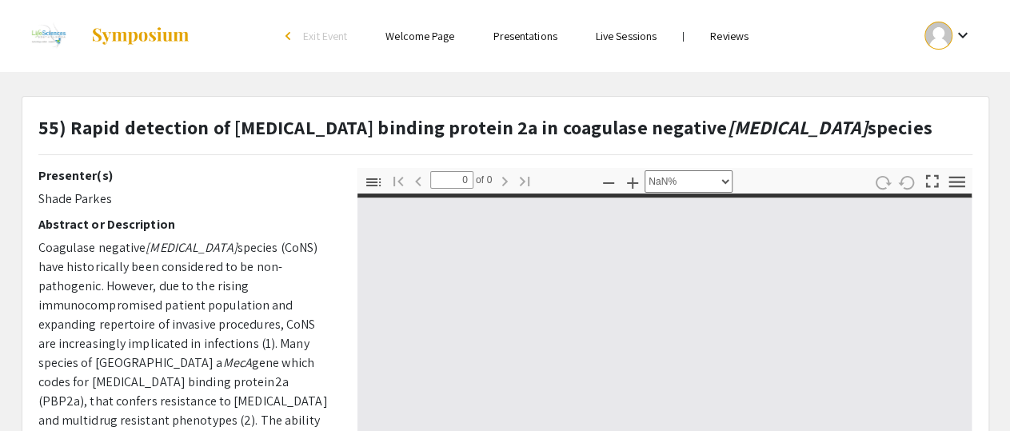
select select "auto"
type input "1"
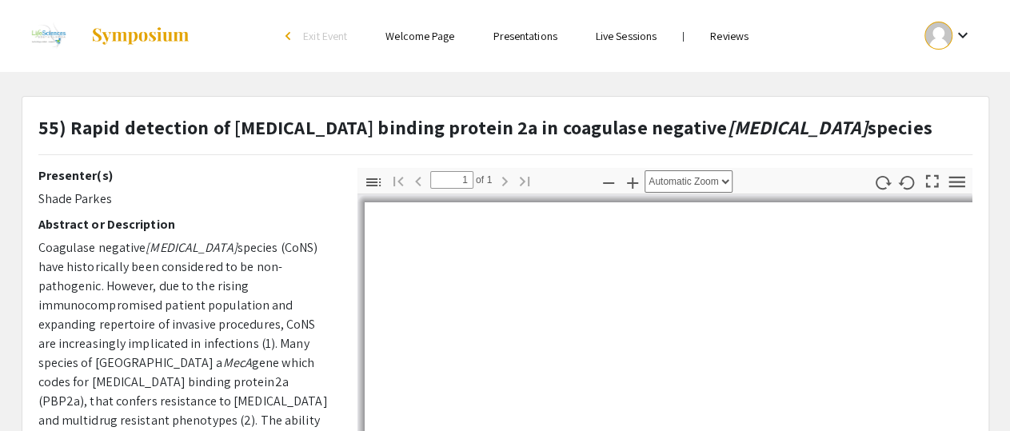
select select "auto"
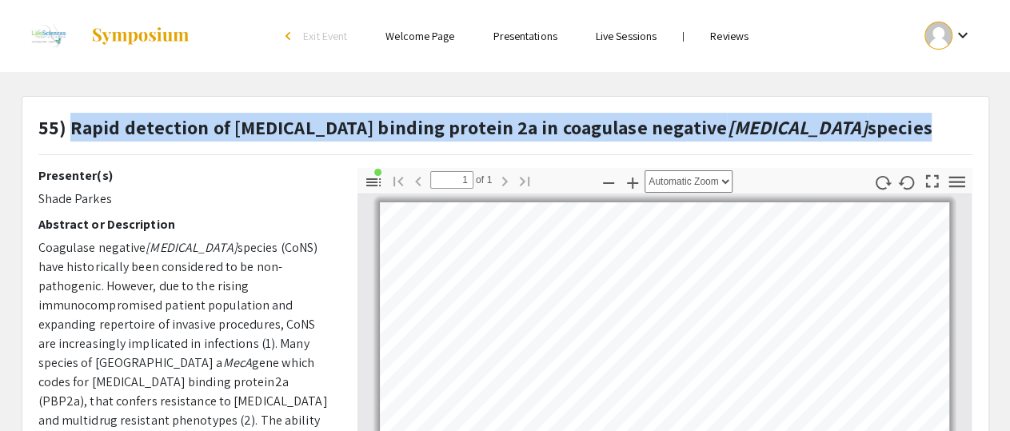
drag, startPoint x: 71, startPoint y: 127, endPoint x: 982, endPoint y: 148, distance: 911.6
click at [982, 148] on div "55) Rapid detection of penicillin binding protein 2a in coagulase negative Stap…" at bounding box center [505, 140] width 958 height 55
copy div "Rapid detection of penicillin binding protein 2a in coagulase negative Staphylo…"
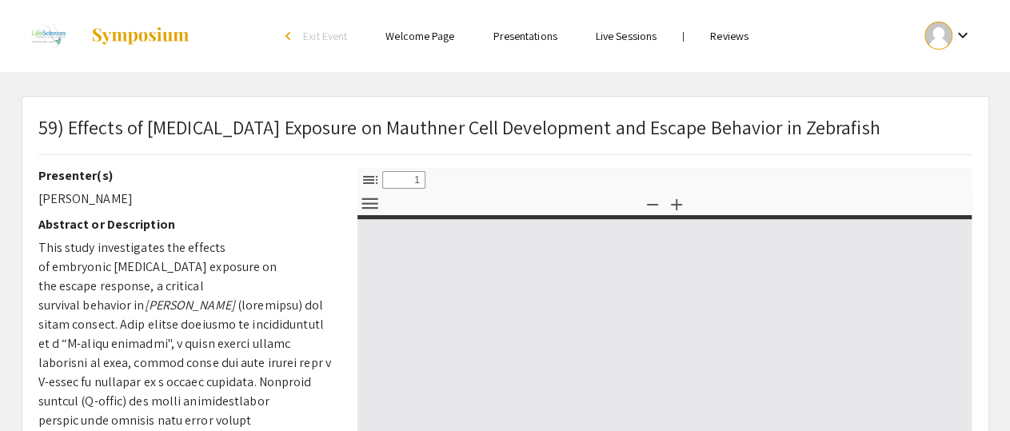
select select "custom"
type input "0"
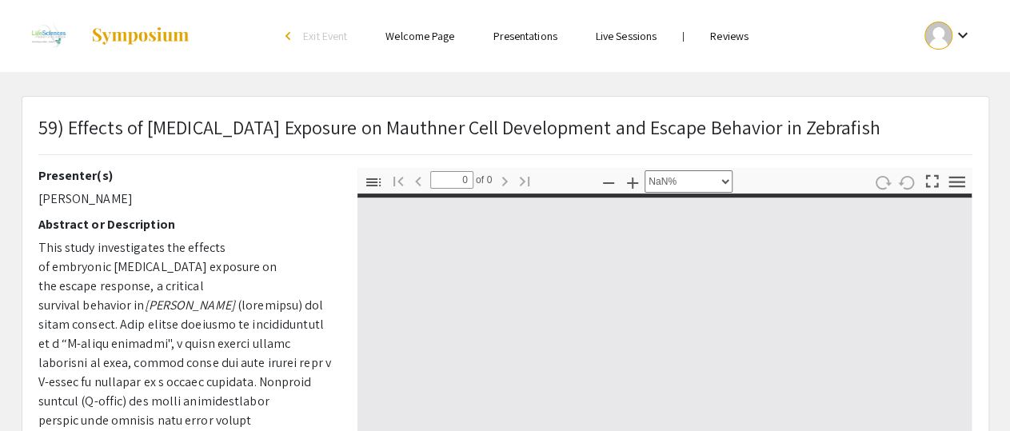
select select "auto"
type input "1"
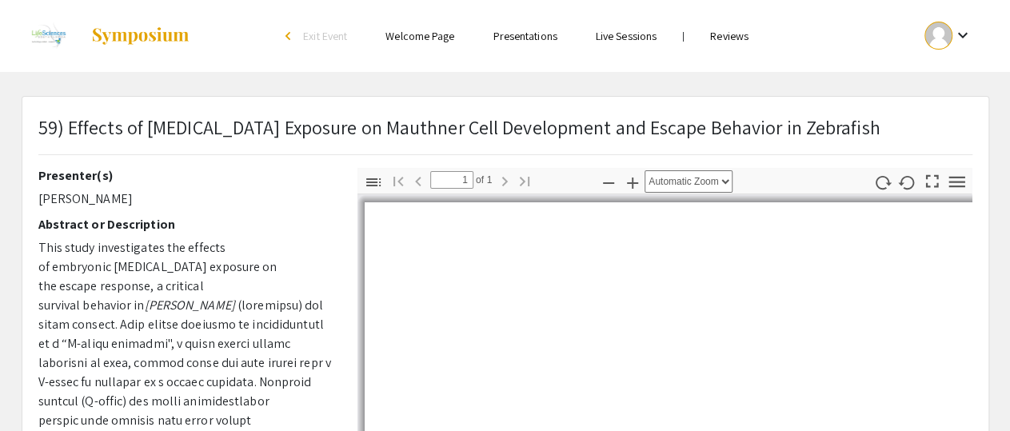
select select "auto"
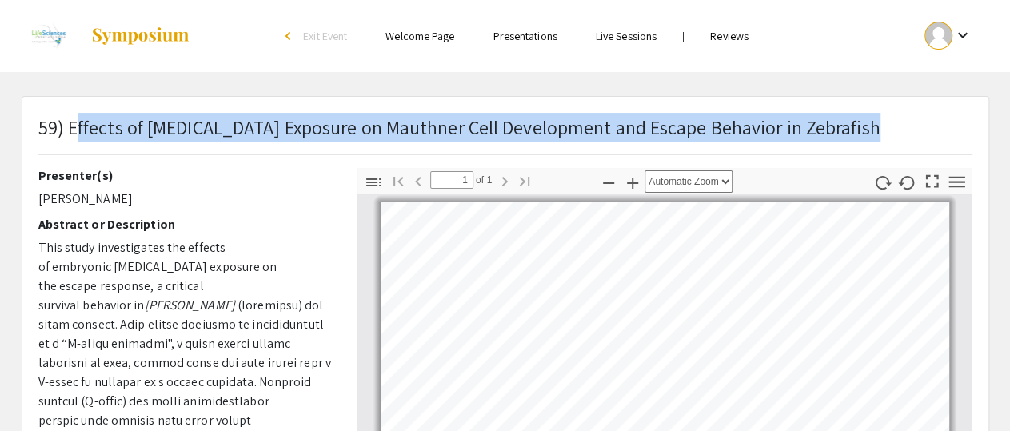
drag, startPoint x: 71, startPoint y: 126, endPoint x: 886, endPoint y: 144, distance: 814.8
click at [886, 144] on div "59) Effects of Ethanol Exposure on Mauthner Cell Development and Escape Behavio…" at bounding box center [505, 140] width 958 height 55
drag, startPoint x: 66, startPoint y: 127, endPoint x: 975, endPoint y: 125, distance: 908.9
click at [975, 125] on div "59) Effects of Ethanol Exposure on Mauthner Cell Development and Escape Behavio…" at bounding box center [505, 140] width 958 height 55
copy div "Effects of Ethanol Exposure on Mauthner Cell Development and Escape Behavior in…"
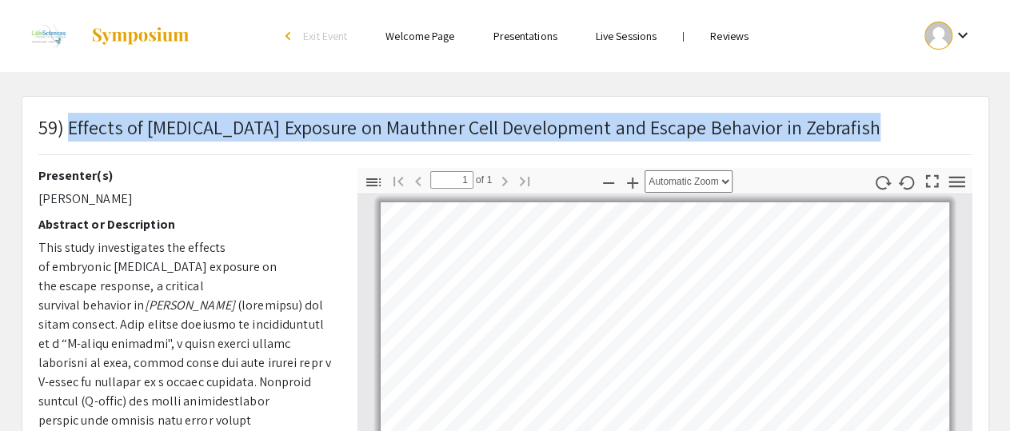
click at [728, 36] on link "Reviews" at bounding box center [729, 36] width 38 height 14
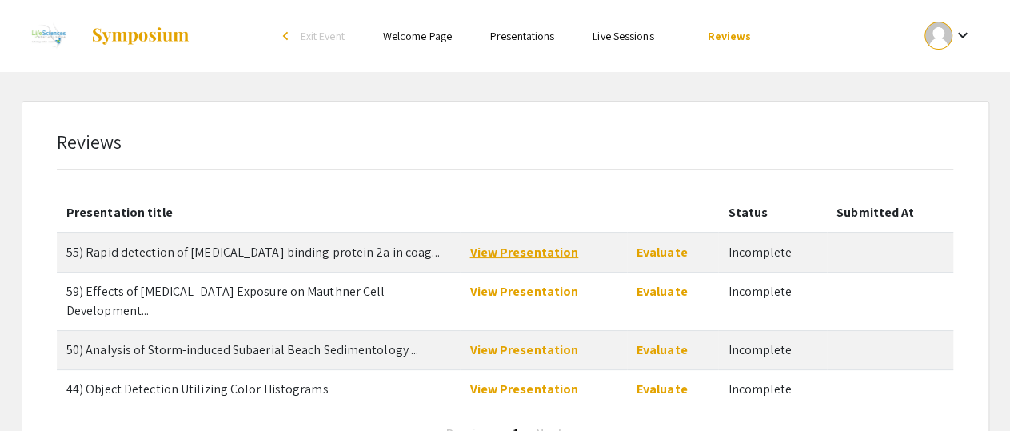
click at [524, 251] on link "View Presentation" at bounding box center [523, 252] width 109 height 17
click at [510, 341] on link "View Presentation" at bounding box center [523, 349] width 109 height 17
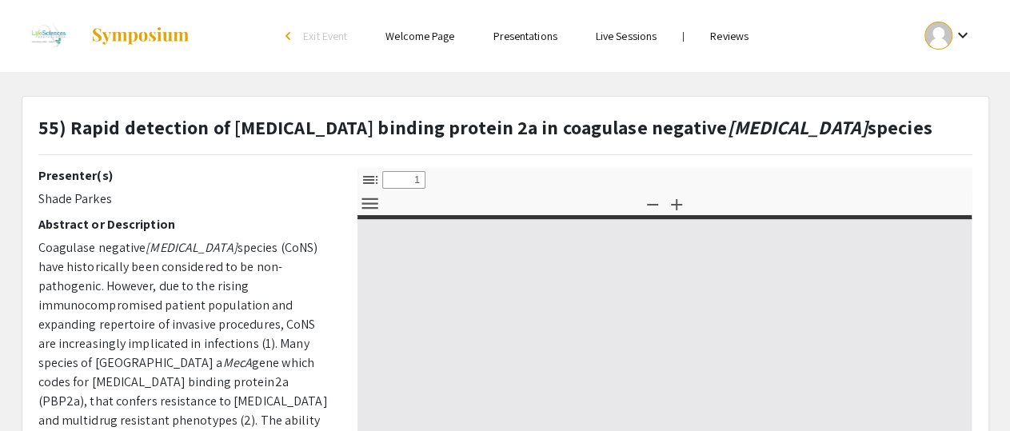
select select "custom"
type input "0"
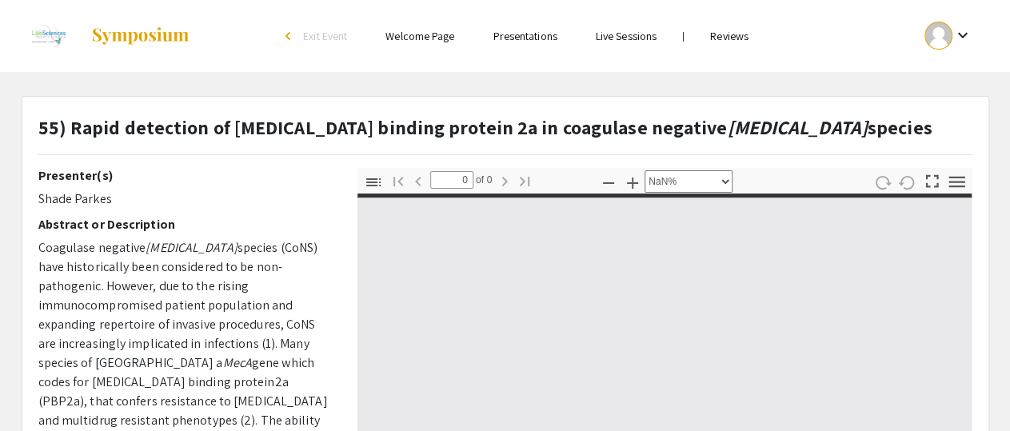
select select "auto"
type input "1"
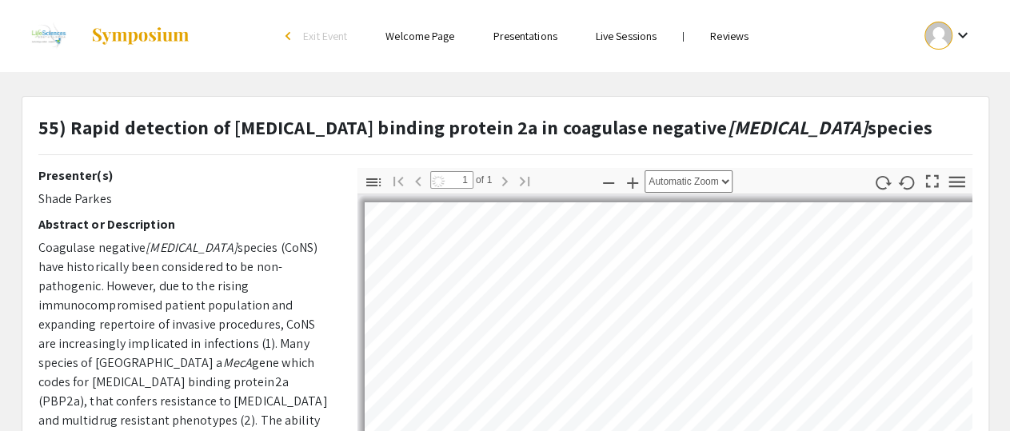
select select "auto"
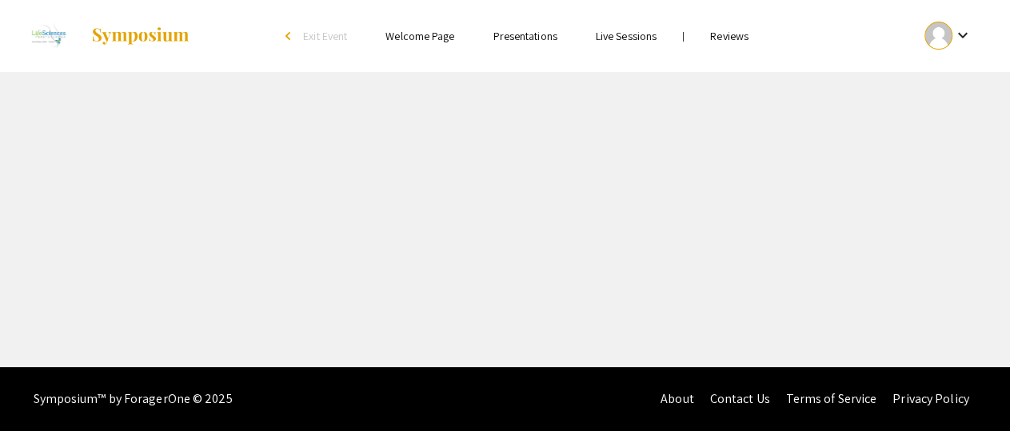
select select "custom"
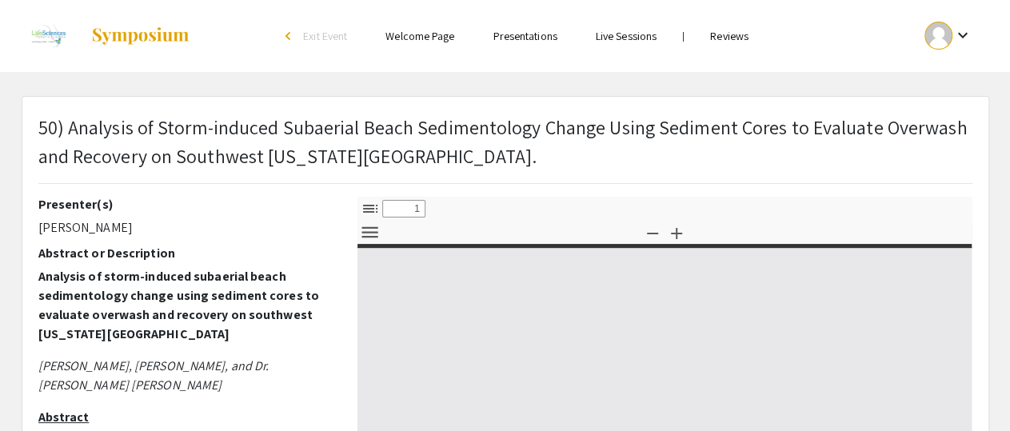
type input "0"
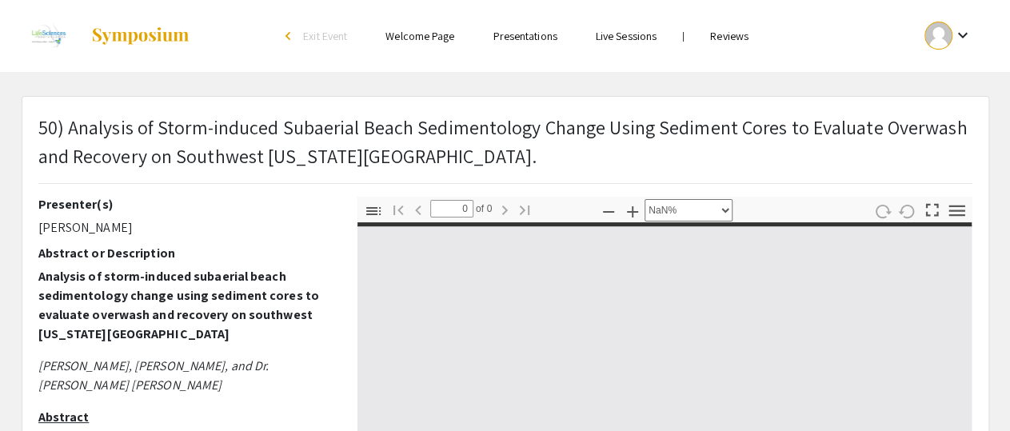
select select "auto"
type input "1"
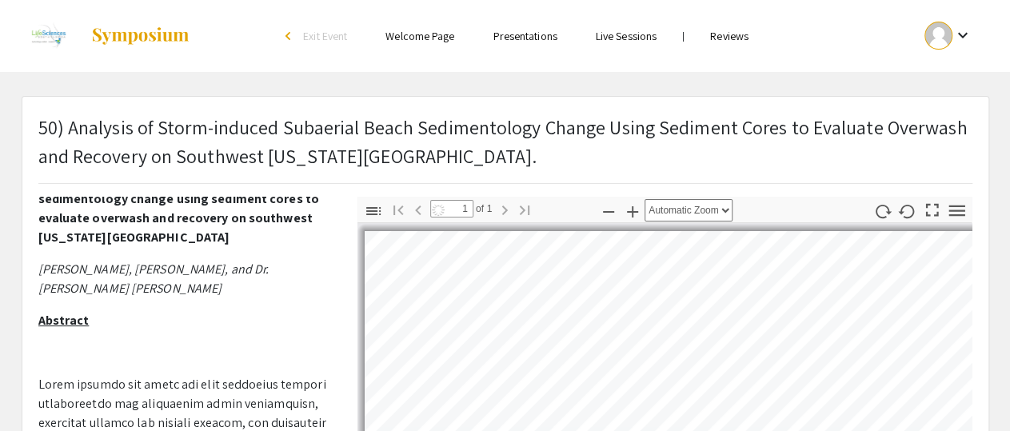
scroll to position [199, 0]
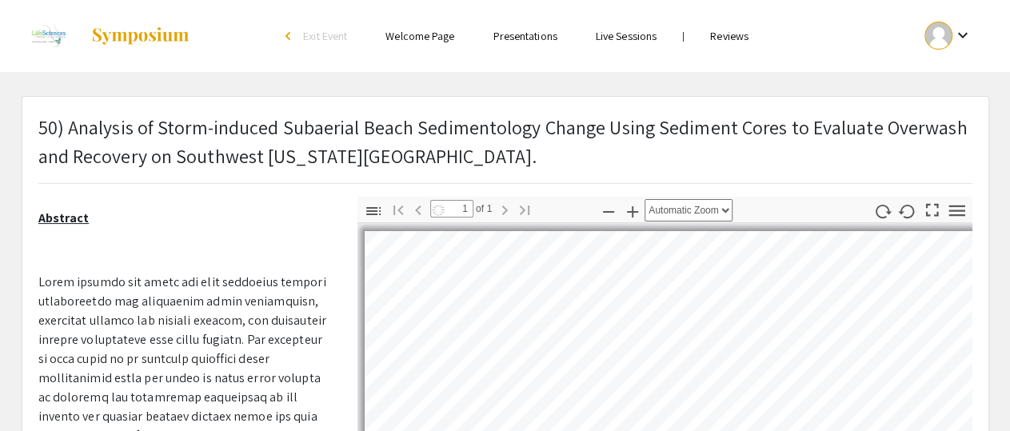
select select "auto"
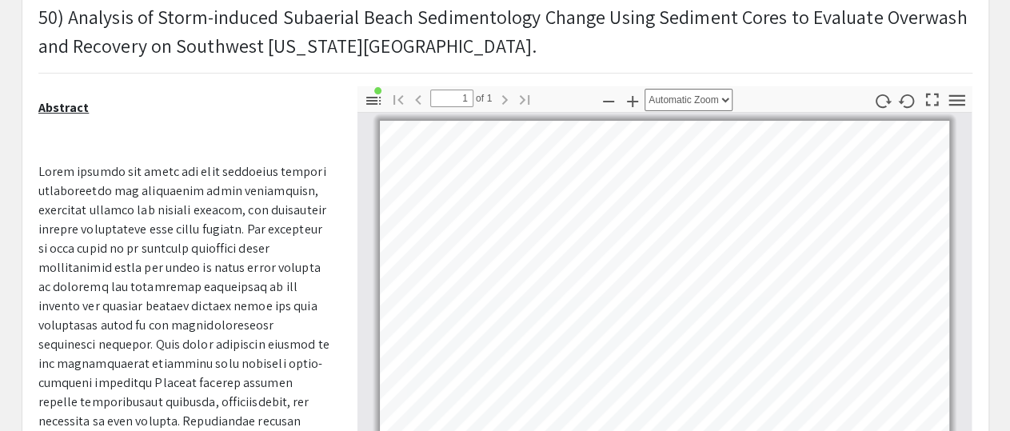
scroll to position [83, 0]
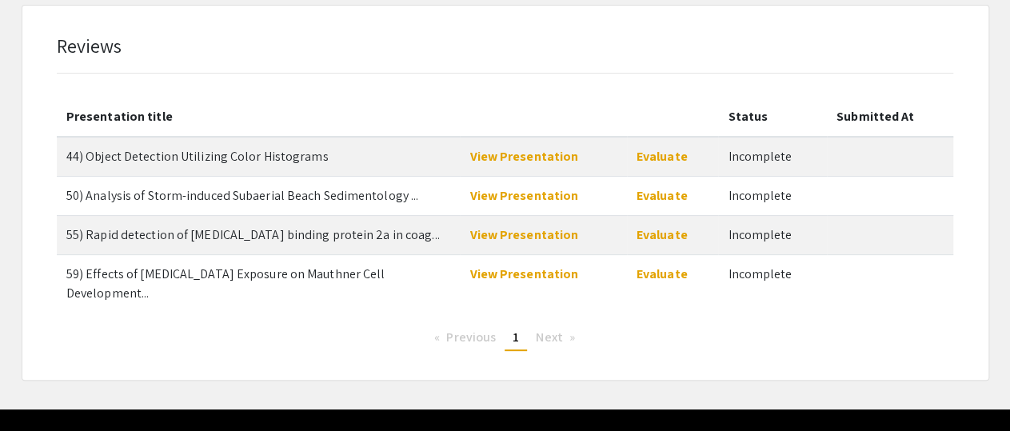
scroll to position [117, 0]
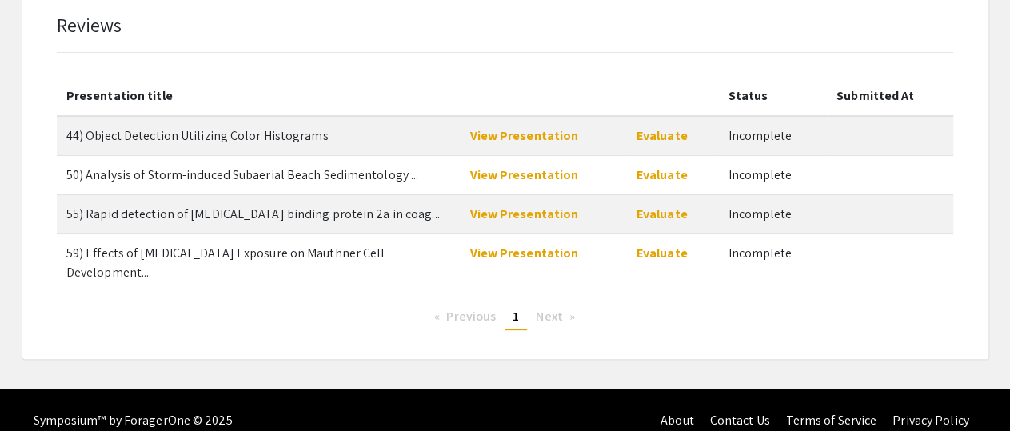
click at [549, 308] on span "Next page" at bounding box center [549, 316] width 26 height 17
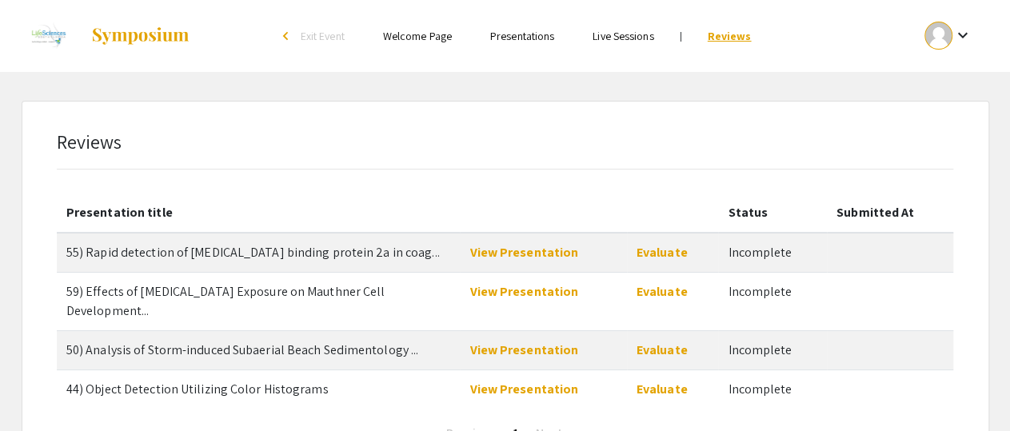
click at [723, 34] on link "Reviews" at bounding box center [729, 36] width 44 height 14
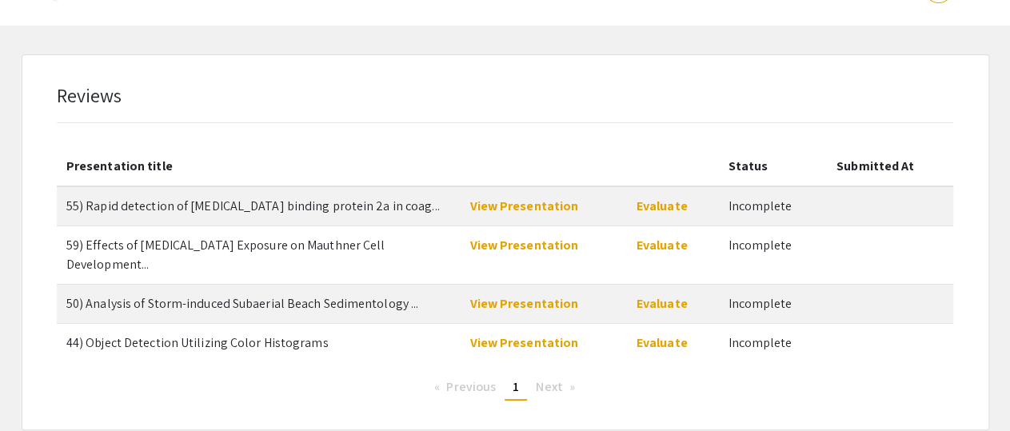
scroll to position [83, 0]
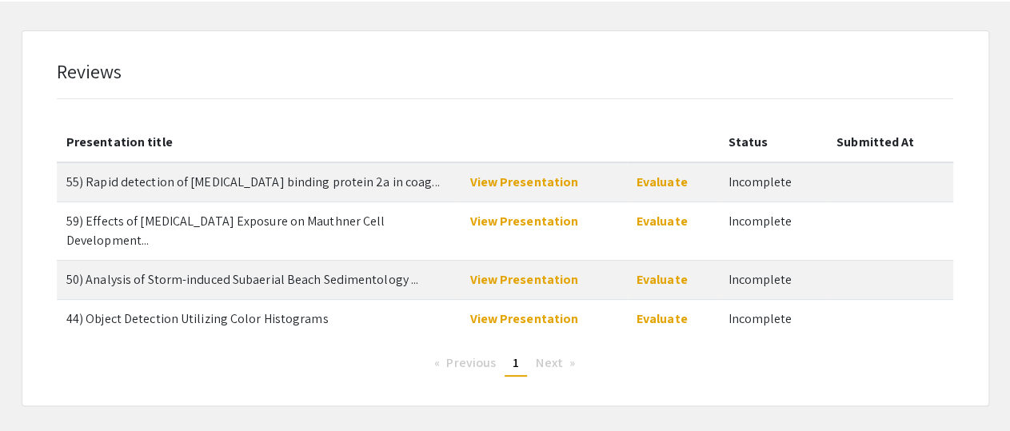
scroll to position [34, 0]
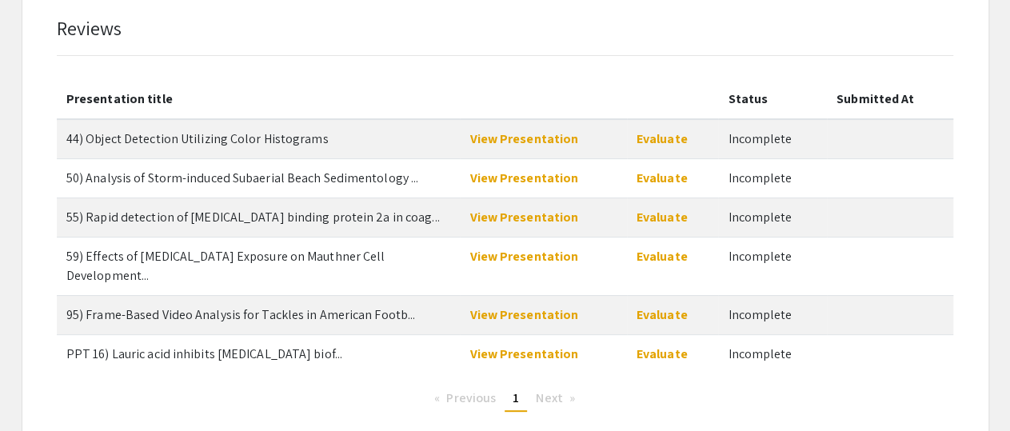
scroll to position [112, 0]
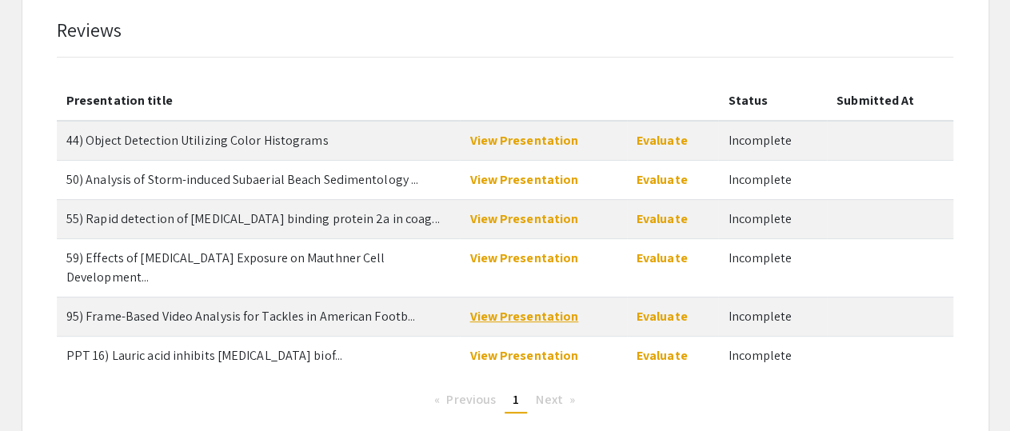
click at [514, 308] on link "View Presentation" at bounding box center [523, 316] width 109 height 17
click at [543, 347] on link "View Presentation" at bounding box center [523, 355] width 109 height 17
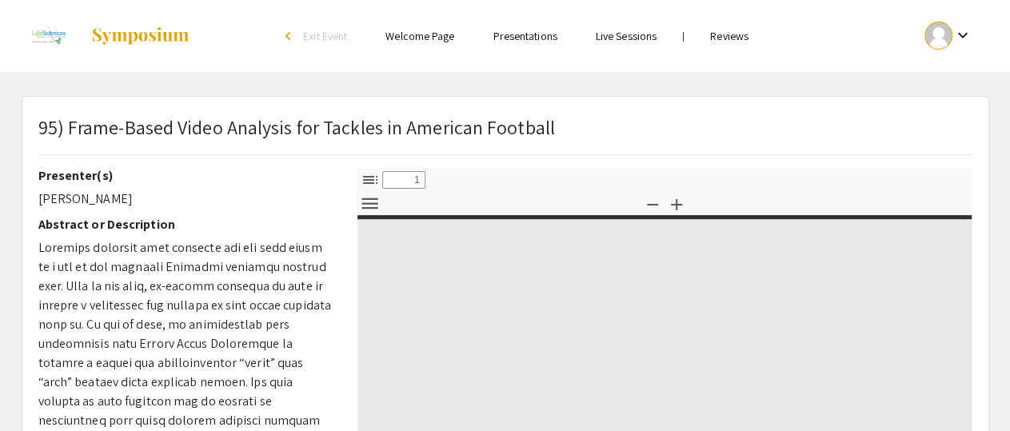
select select "custom"
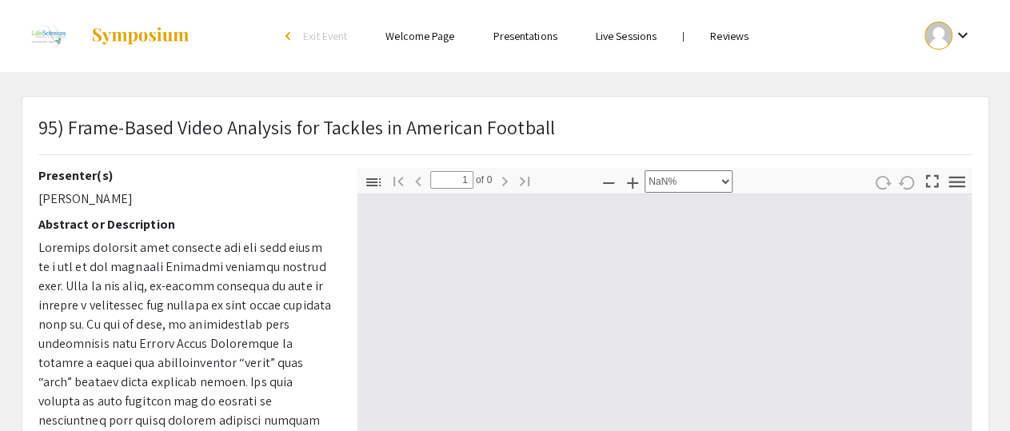
type input "0"
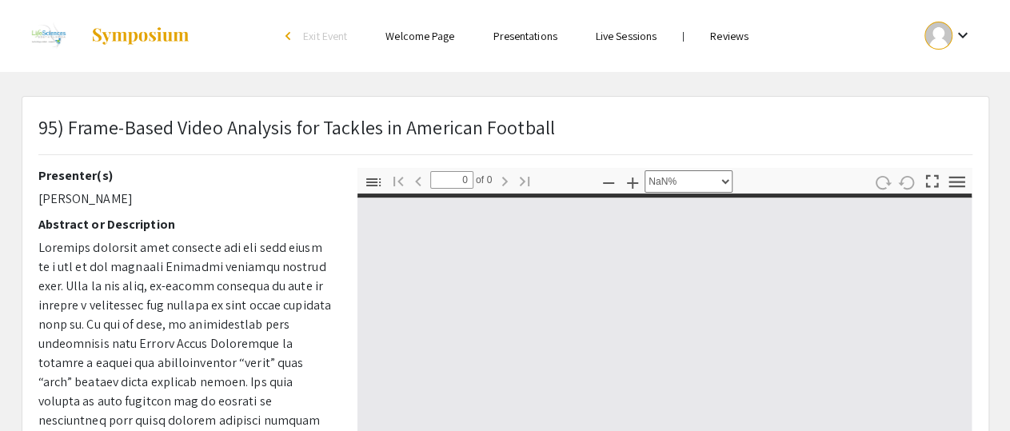
select select "auto"
type input "1"
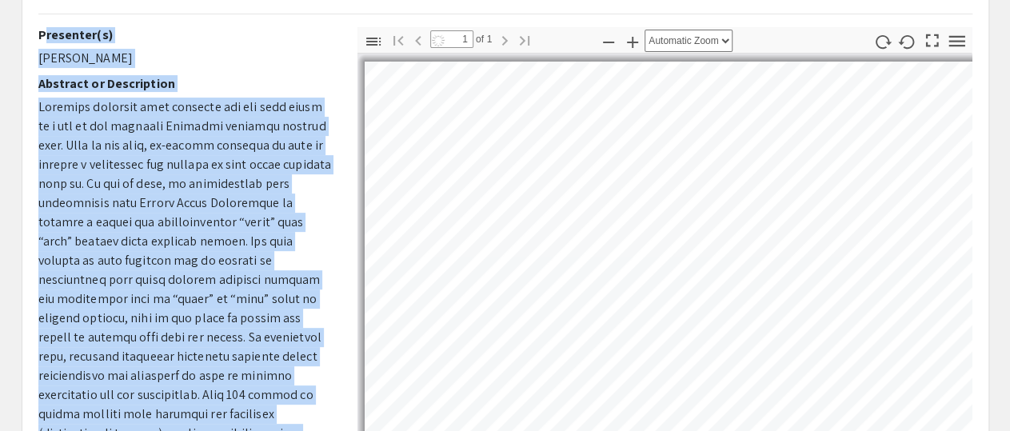
scroll to position [296, 0]
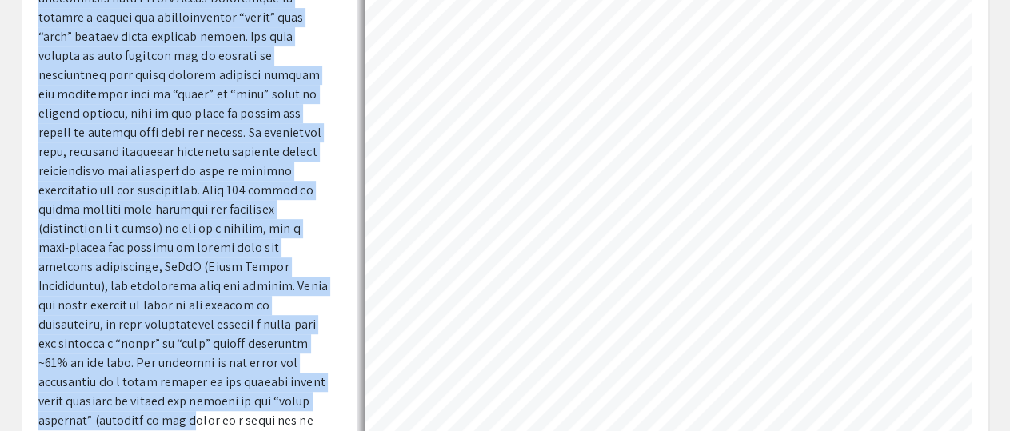
select select "auto"
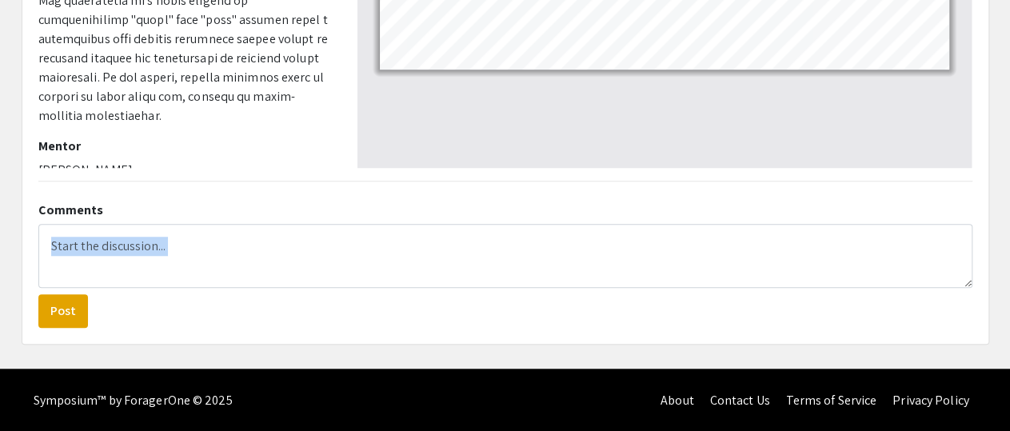
scroll to position [564, 0]
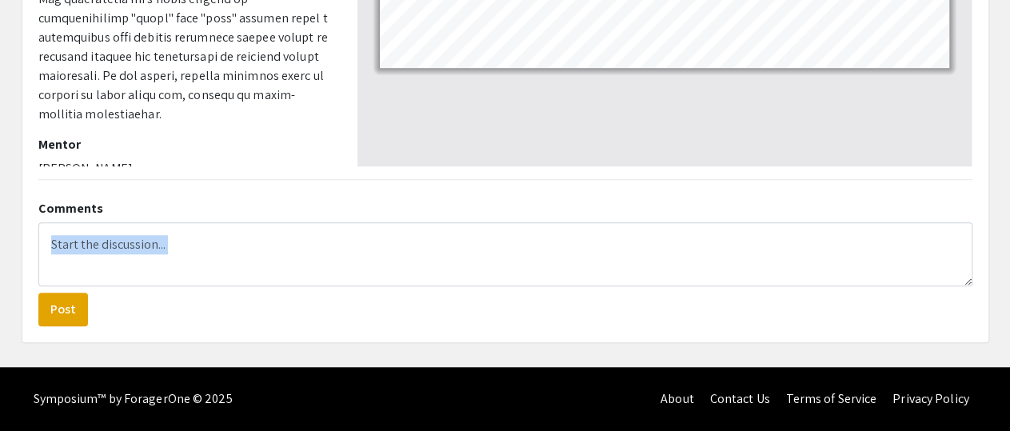
drag, startPoint x: 39, startPoint y: 173, endPoint x: 263, endPoint y: 141, distance: 226.0
copy div "Loremipsu(d) Sita Consect Adipisci el Seddoeiusmo Temporin utlabore etdo magnaa…"
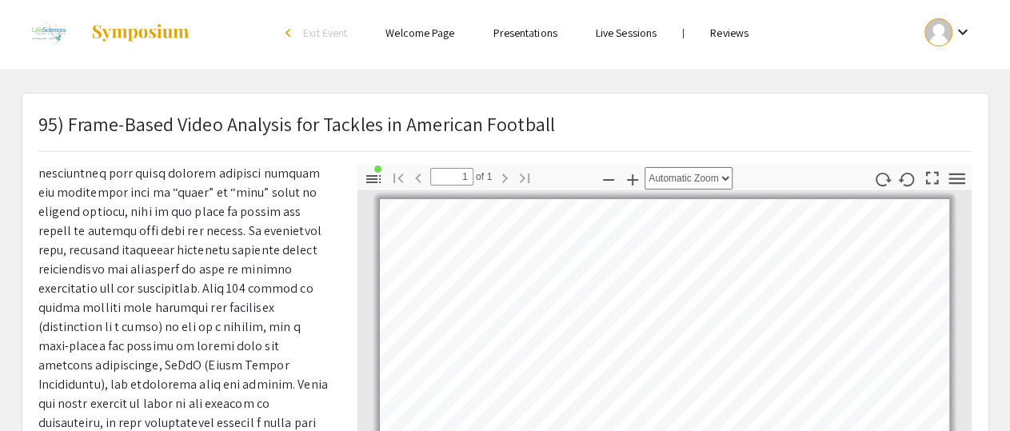
scroll to position [0, 0]
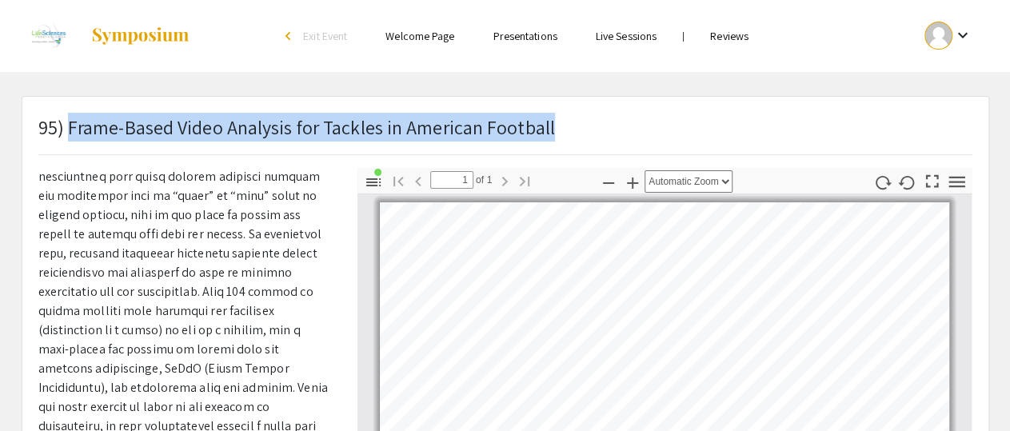
drag, startPoint x: 68, startPoint y: 126, endPoint x: 552, endPoint y: 140, distance: 483.8
click at [552, 140] on div "95) Frame-Based Video Analysis for Tackles in American Football" at bounding box center [505, 140] width 958 height 55
copy div "Frame-Based Video Analysis for Tackles in American Football"
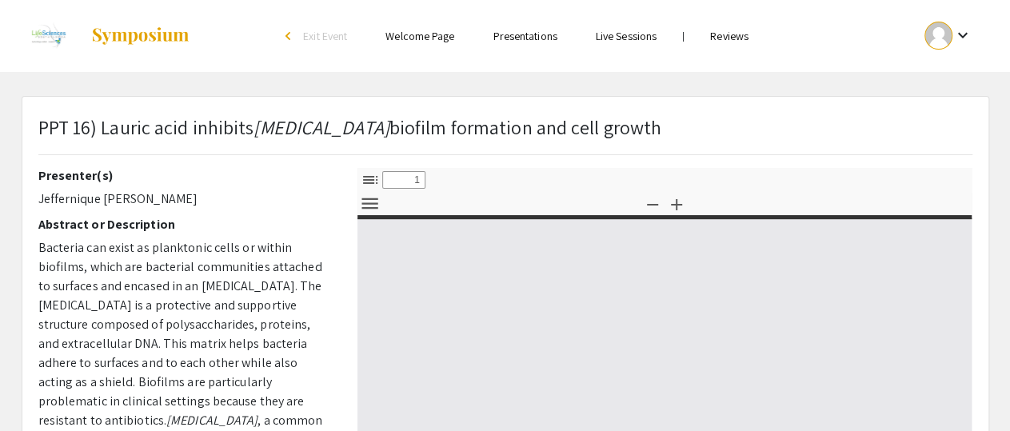
select select "custom"
type input "0"
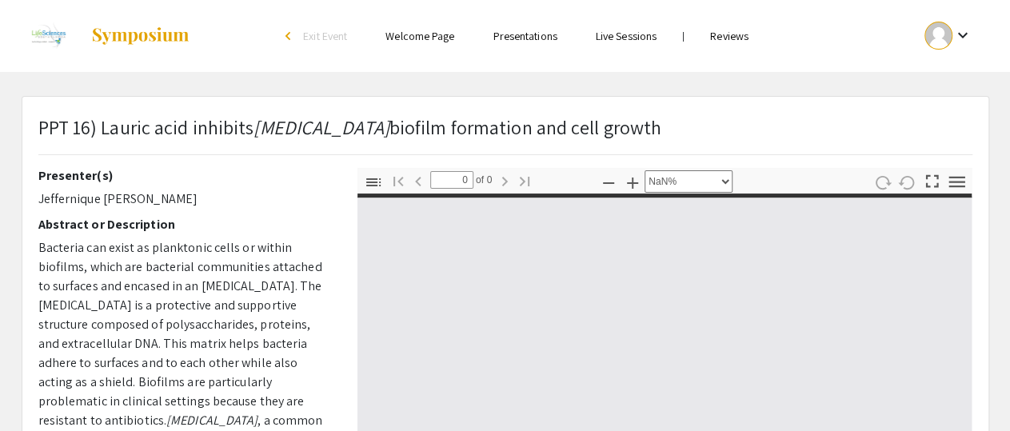
select select "auto"
type input "1"
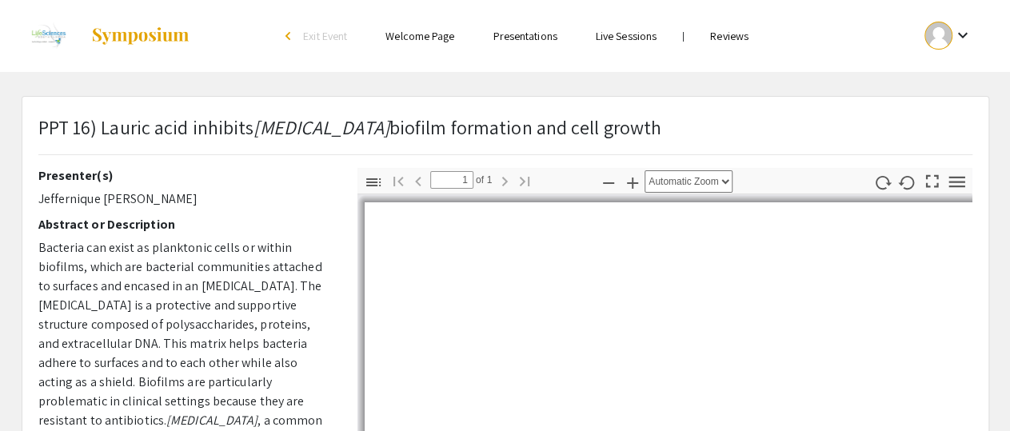
select select "auto"
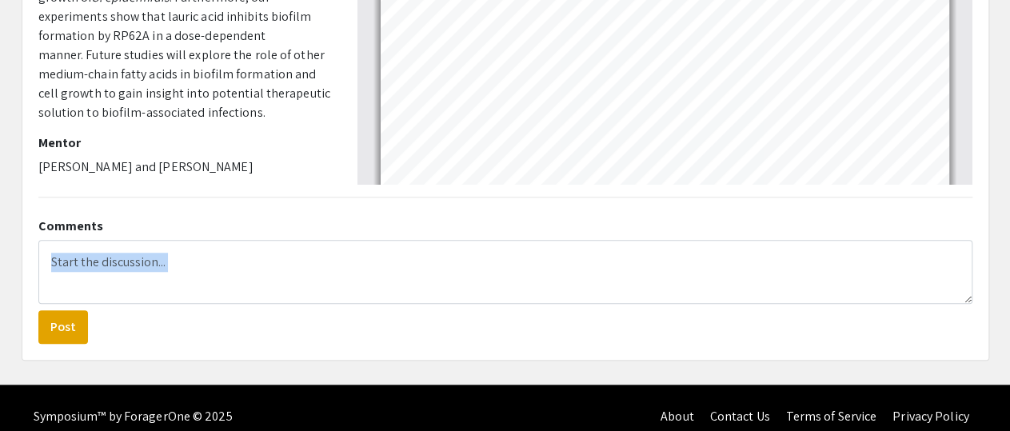
scroll to position [545, 0]
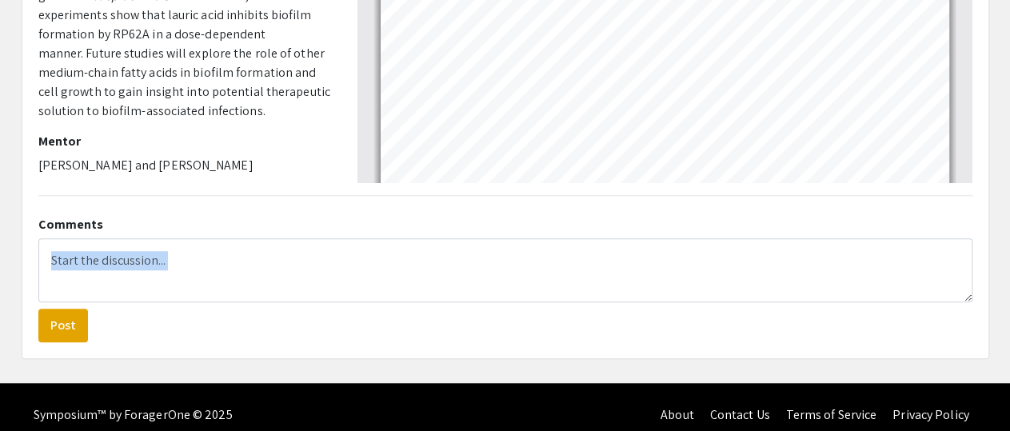
drag, startPoint x: 39, startPoint y: 171, endPoint x: 302, endPoint y: 164, distance: 263.1
copy div "Presenter(s) Jeffernique Victor Abstract or Description Bacteria can exist as p…"
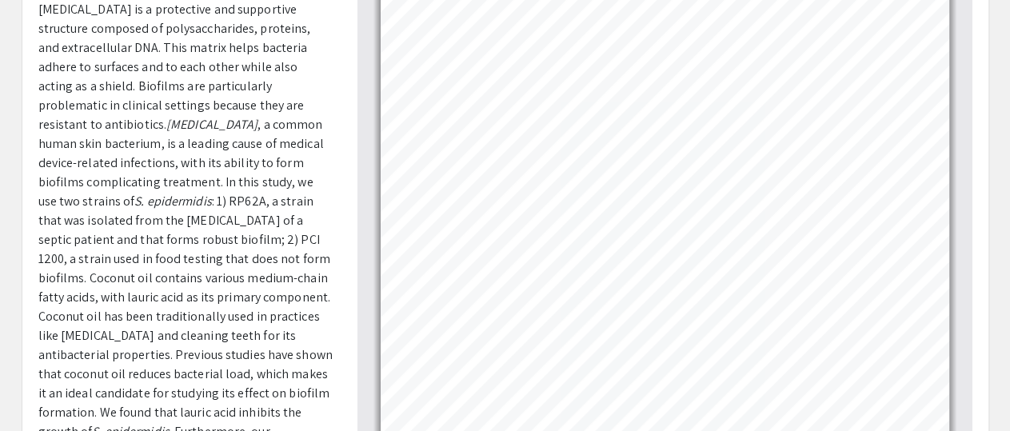
scroll to position [0, 0]
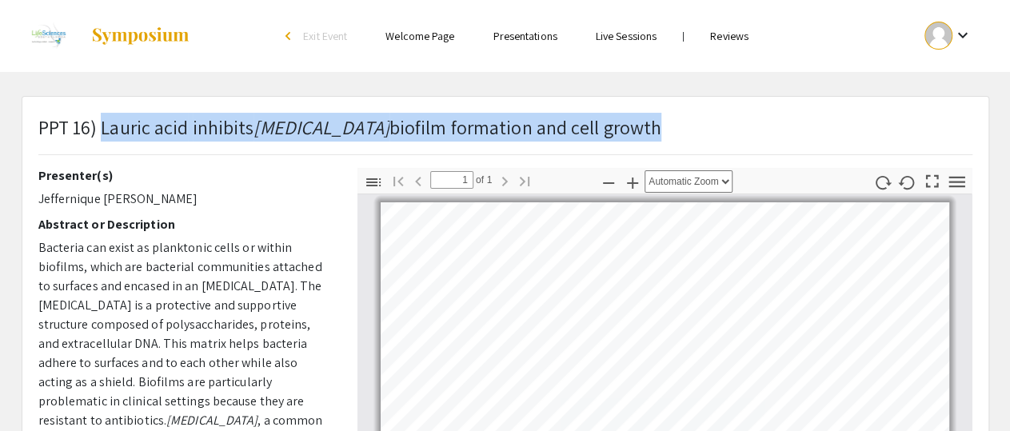
drag, startPoint x: 103, startPoint y: 127, endPoint x: 832, endPoint y: 140, distance: 729.2
click at [833, 140] on div "PPT 16) Lauric acid inhibits Staphylococcus epidermidis biofilm formation and c…" at bounding box center [505, 140] width 958 height 55
copy div "Lauric acid inhibits Staphylococcus epidermidis biofilm formation and cell grow…"
